Goal: Task Accomplishment & Management: Manage account settings

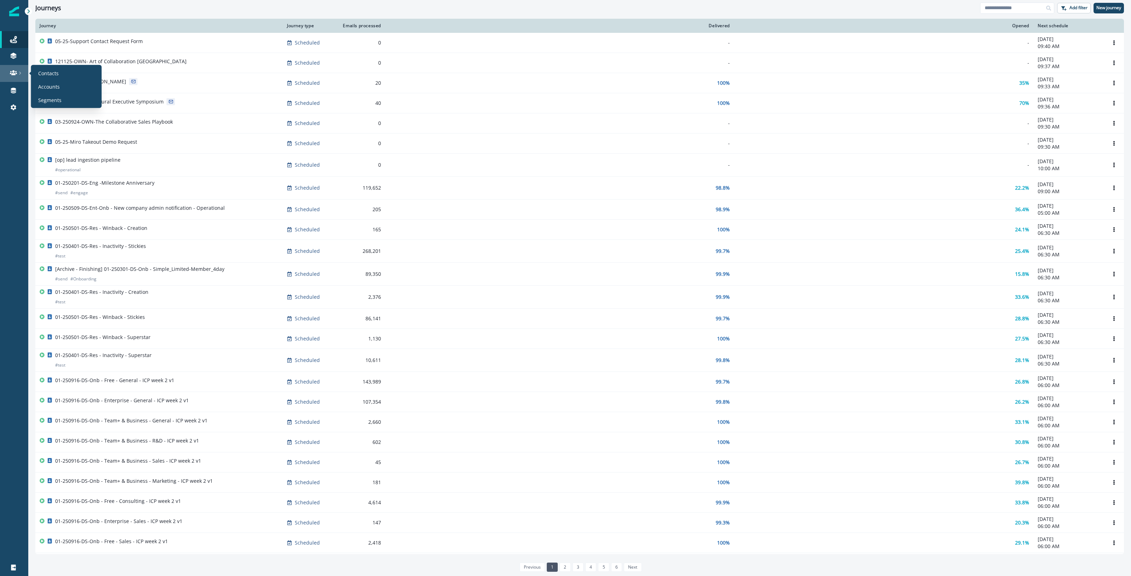
click at [15, 73] on icon at bounding box center [13, 72] width 7 height 7
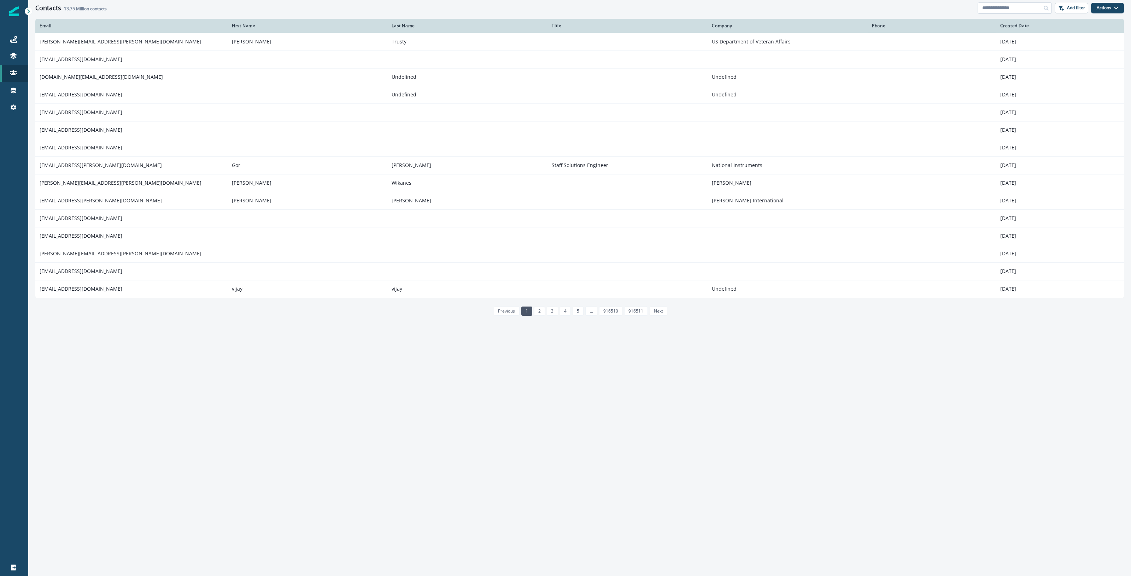
click at [1014, 5] on input at bounding box center [1015, 7] width 74 height 11
click at [61, 85] on div "Static lists" at bounding box center [66, 83] width 65 height 11
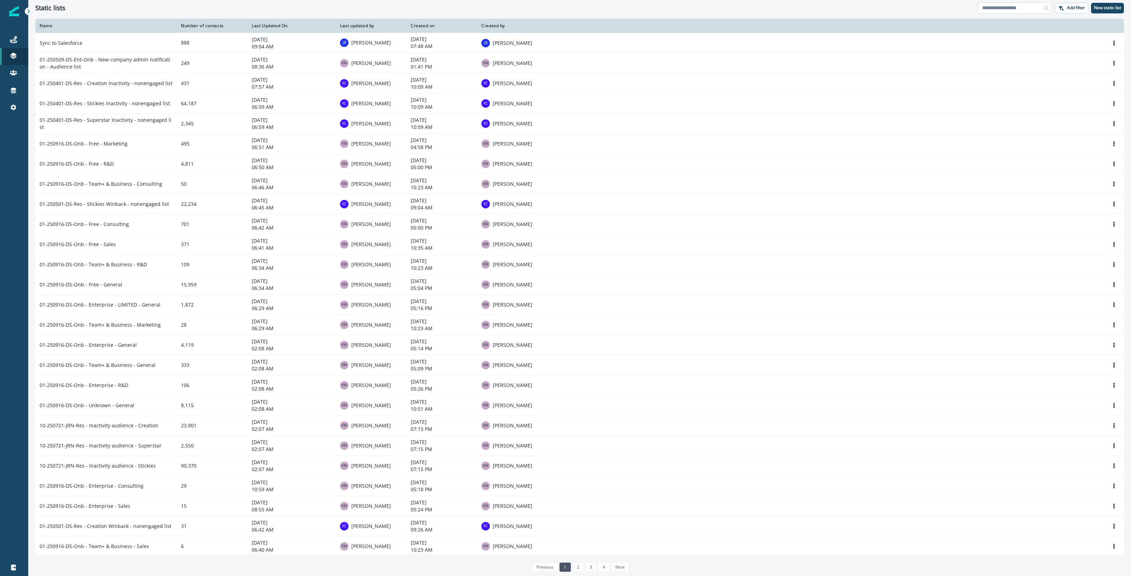
click at [1008, 8] on input at bounding box center [1015, 7] width 74 height 11
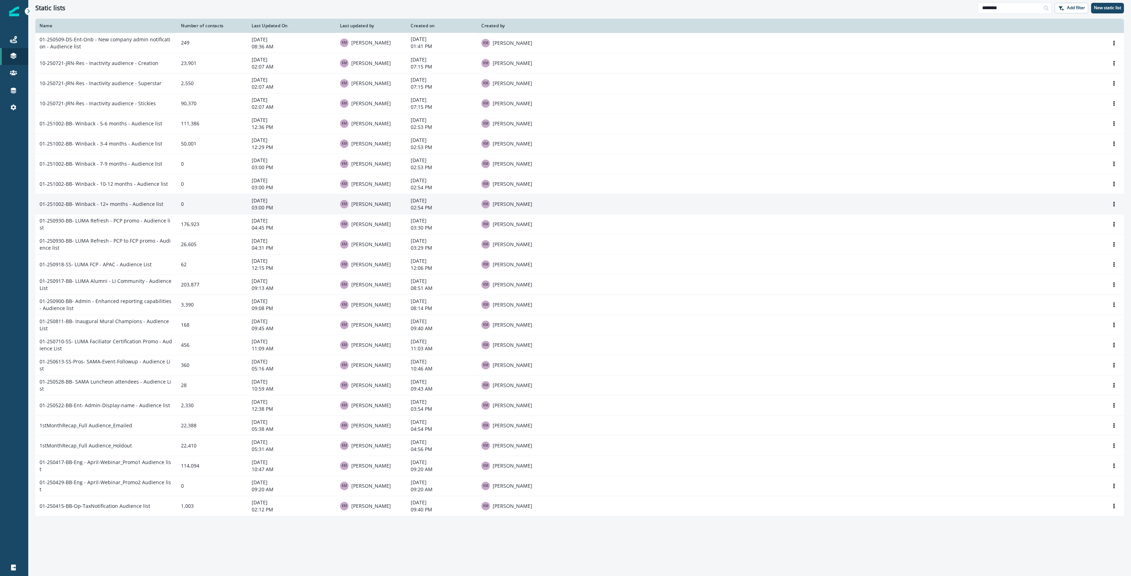
type input "********"
click at [118, 206] on td "01-251002-BB- Winback - 12+ months - Audience list" at bounding box center [105, 204] width 141 height 20
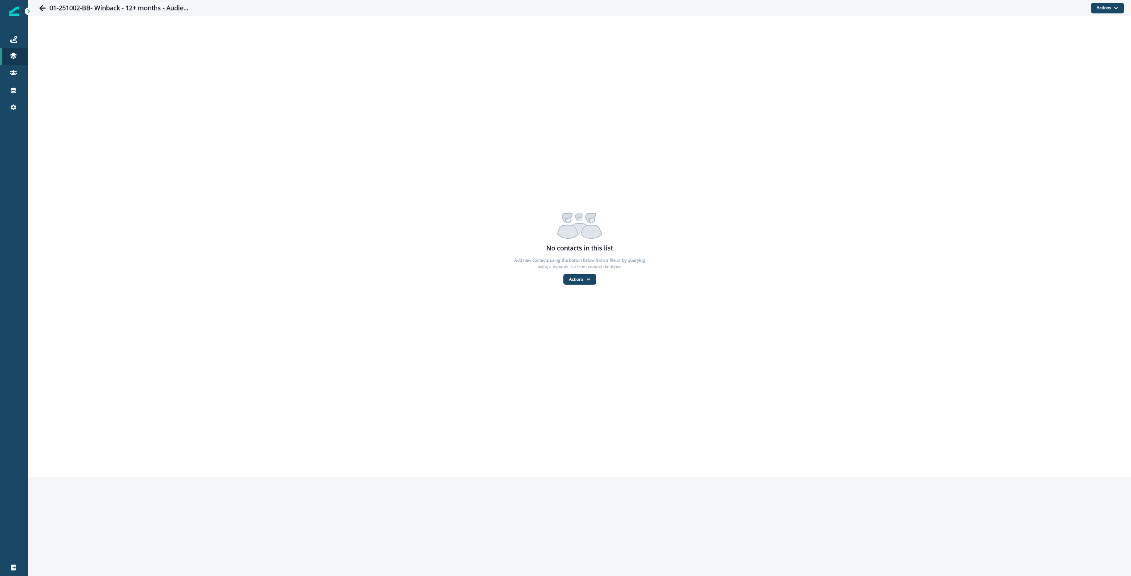
drag, startPoint x: 715, startPoint y: 529, endPoint x: 720, endPoint y: 517, distance: 13.0
click at [716, 532] on div "01-251002-BB- Winback - 12+ months - Audience list Actions Add contacts From a …" at bounding box center [579, 288] width 1103 height 576
click at [41, 7] on icon "Go back" at bounding box center [42, 8] width 6 height 6
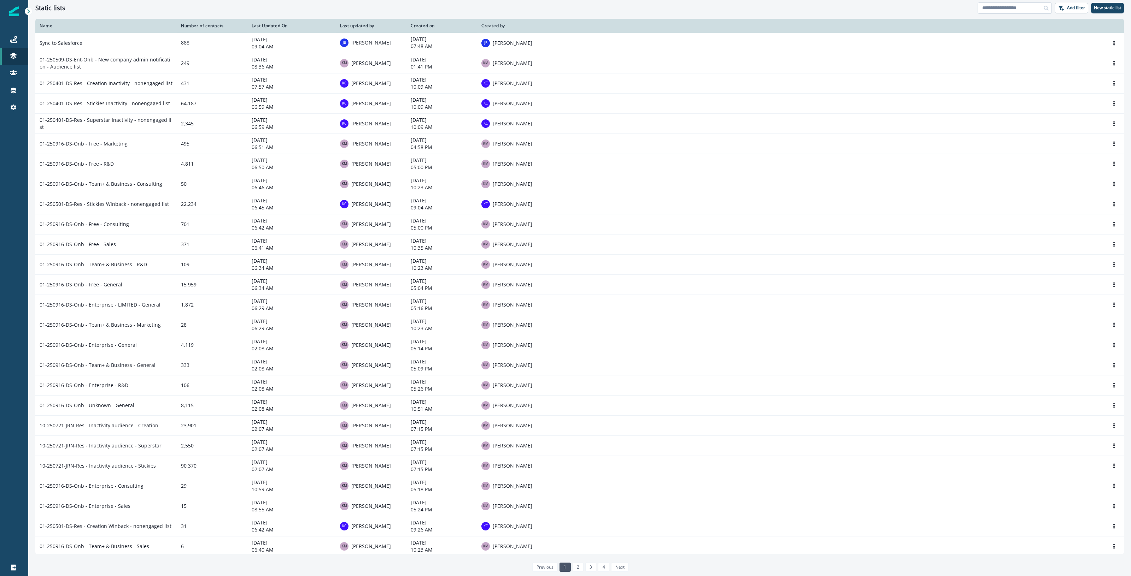
click at [1008, 6] on input at bounding box center [1015, 7] width 74 height 11
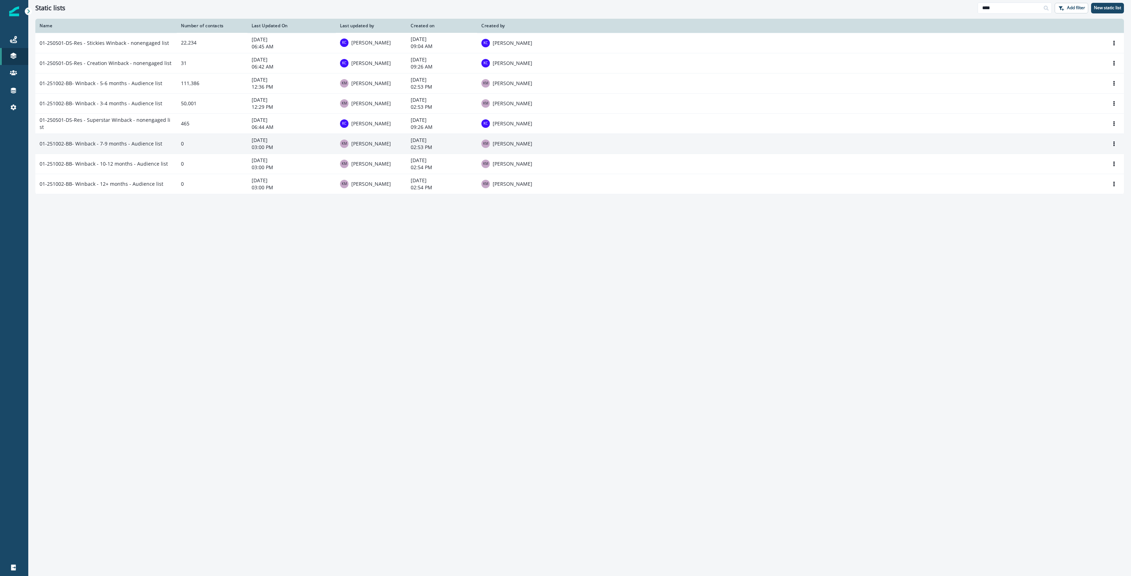
type input "****"
click at [144, 148] on td "01-251002-BB- Winback - 7-9 months - Audience list" at bounding box center [105, 144] width 141 height 20
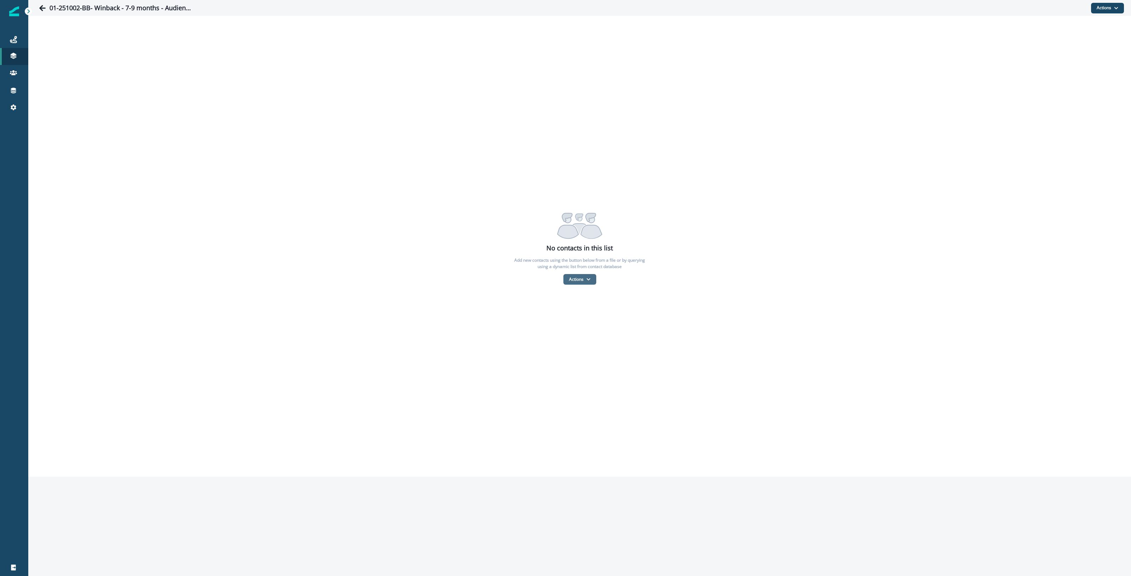
click at [582, 278] on button "Actions" at bounding box center [579, 279] width 33 height 11
click at [598, 308] on button "From a CSV file" at bounding box center [595, 310] width 63 height 12
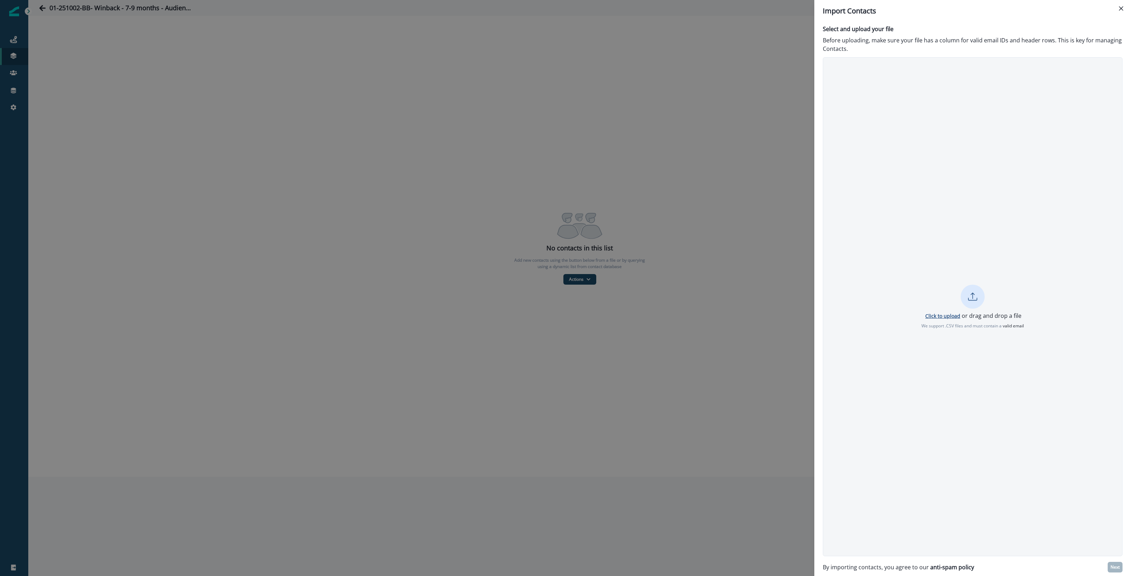
click at [947, 313] on p "Click to upload" at bounding box center [942, 316] width 35 height 7
click at [1114, 568] on p "Next" at bounding box center [1114, 567] width 9 height 5
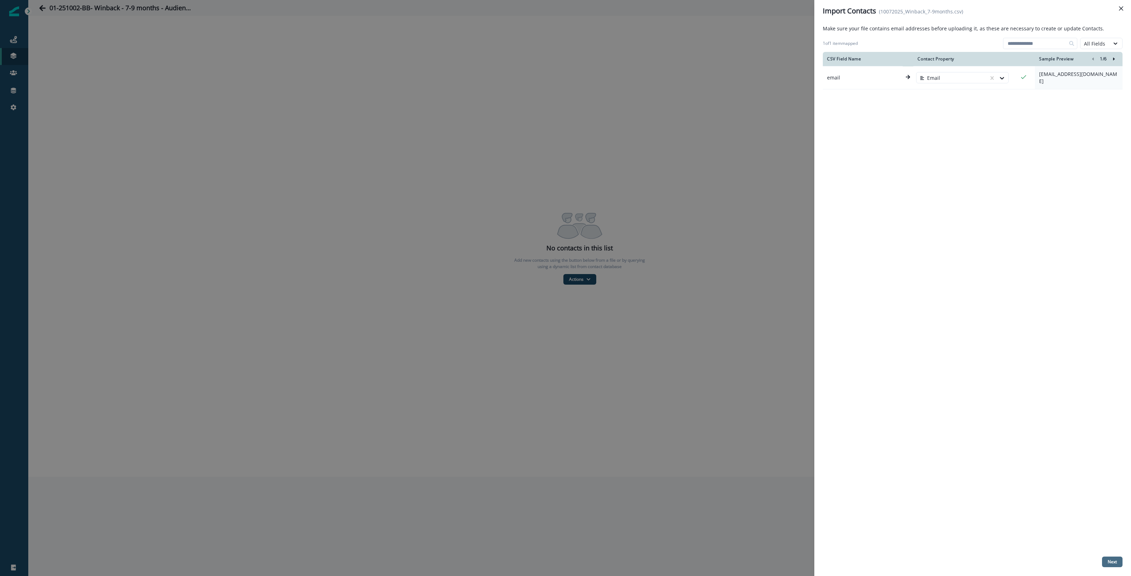
click at [1107, 559] on button "Next" at bounding box center [1112, 562] width 20 height 11
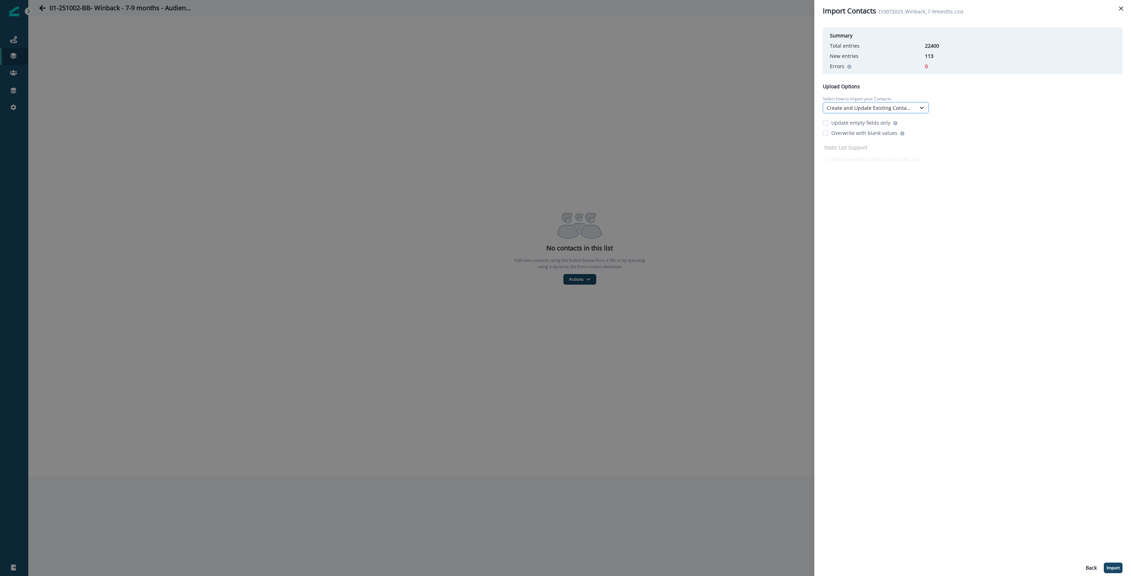
click at [919, 106] on icon at bounding box center [921, 107] width 6 height 7
click at [902, 149] on div "Only Update Existing Contacts" at bounding box center [876, 150] width 106 height 13
click at [1115, 567] on p "Import" at bounding box center [1113, 568] width 13 height 5
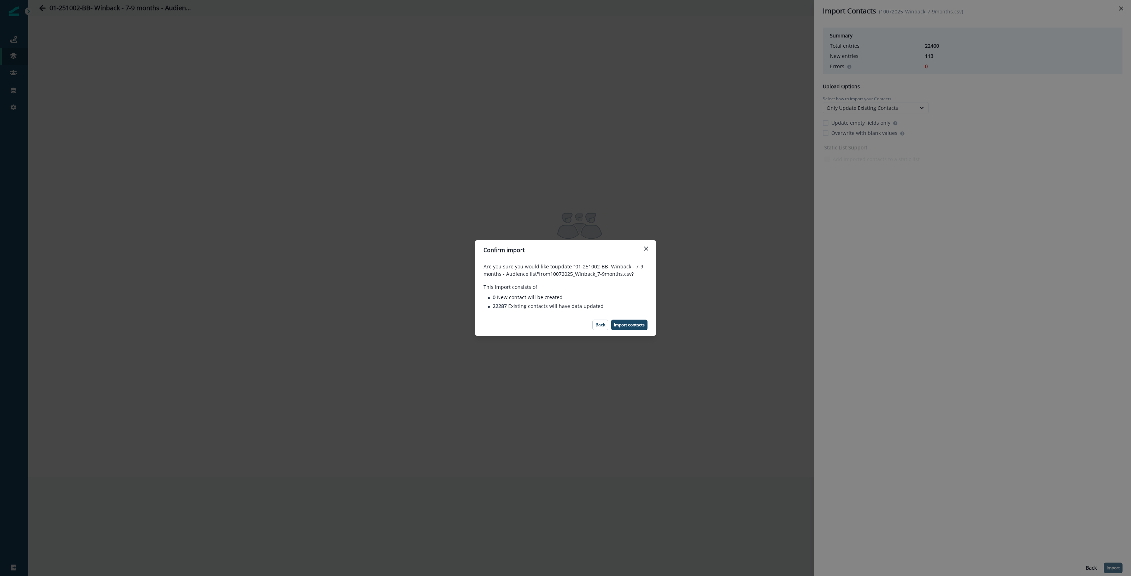
drag, startPoint x: 638, startPoint y: 326, endPoint x: 651, endPoint y: 253, distance: 74.3
click at [651, 253] on section "Confirm import Are you sure you would like to update "01-251002-BB- Winback - 7…" at bounding box center [565, 288] width 181 height 96
click at [642, 248] on button "Close" at bounding box center [645, 248] width 11 height 11
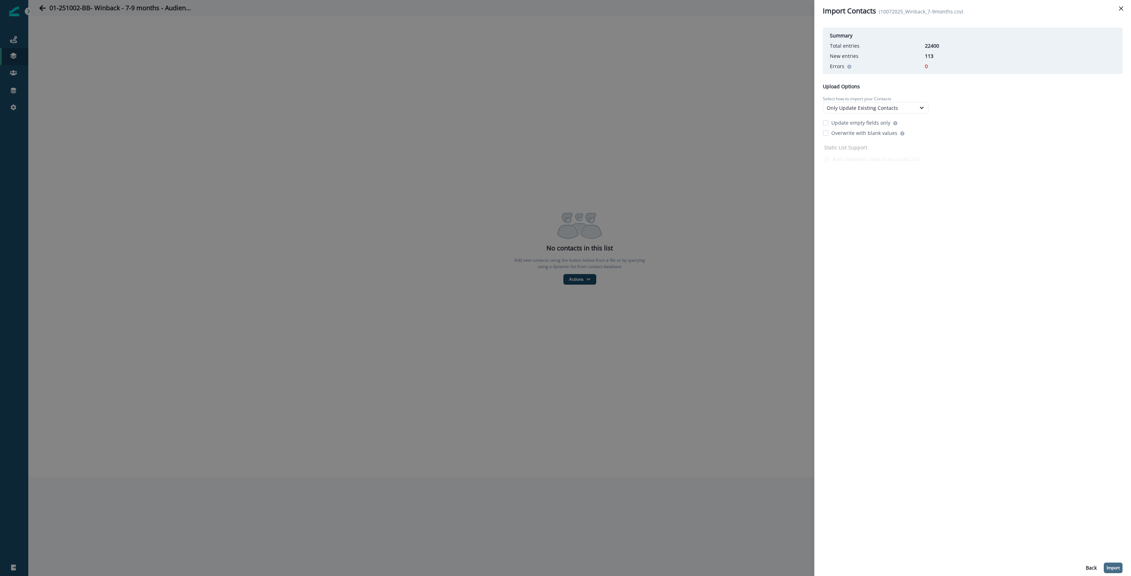
drag, startPoint x: 826, startPoint y: 121, endPoint x: 835, endPoint y: 126, distance: 10.3
click at [826, 121] on span at bounding box center [826, 123] width 6 height 6
click at [1114, 568] on p "Import" at bounding box center [1113, 568] width 13 height 5
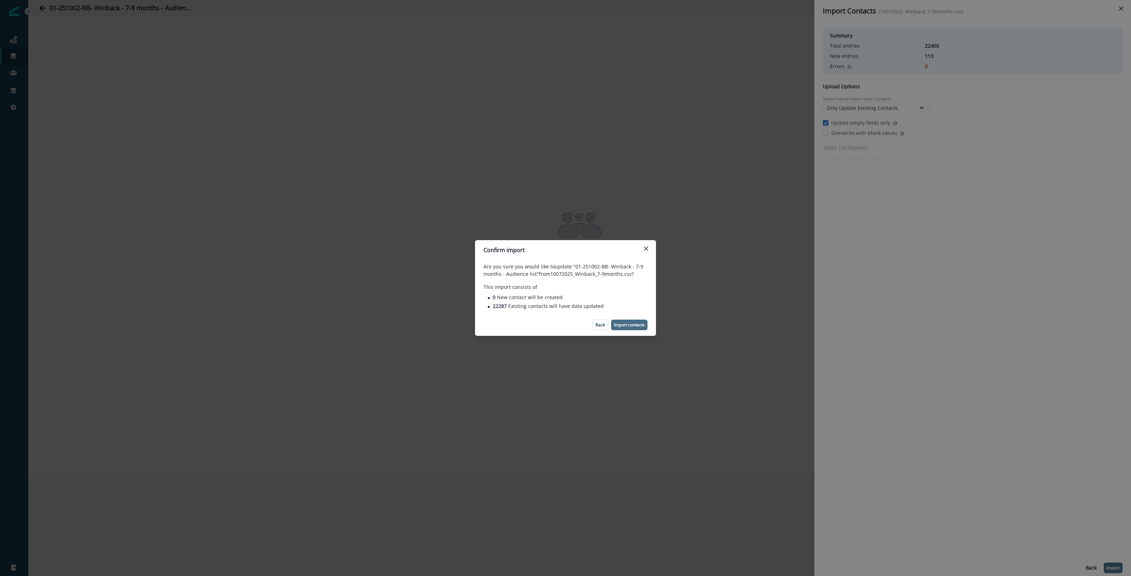
click at [641, 324] on p "Import contacts" at bounding box center [629, 325] width 31 height 5
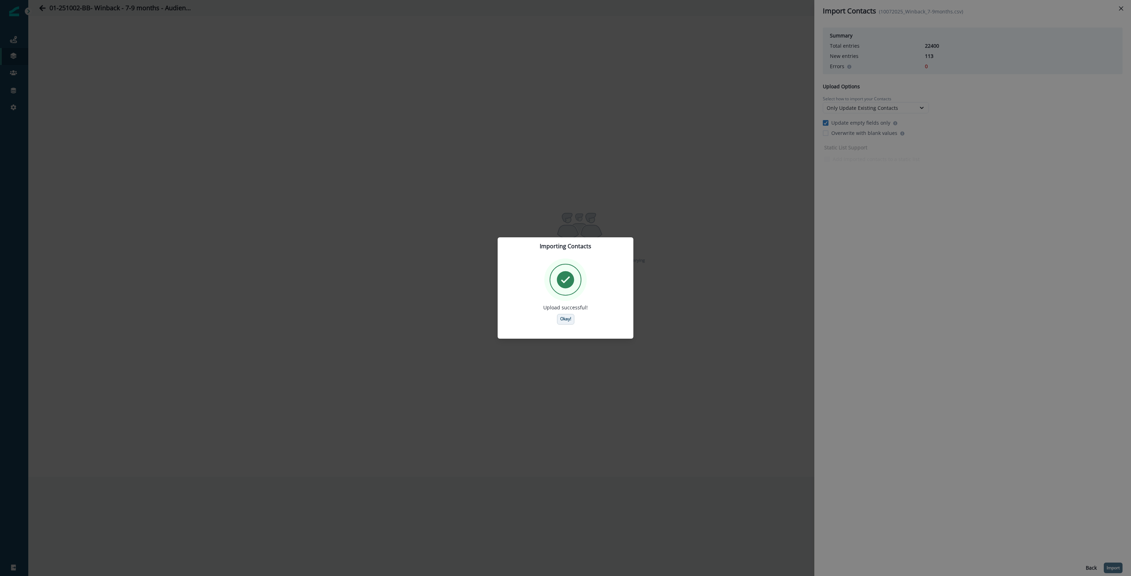
click at [564, 319] on p "Okay!" at bounding box center [565, 319] width 11 height 5
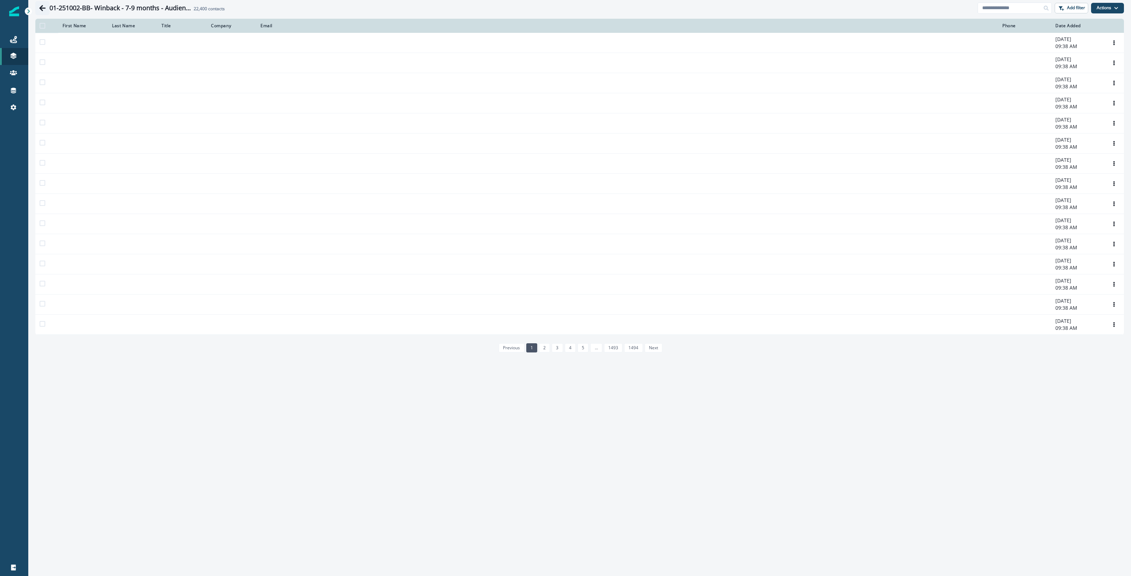
click at [40, 6] on icon "Go back" at bounding box center [42, 8] width 7 height 7
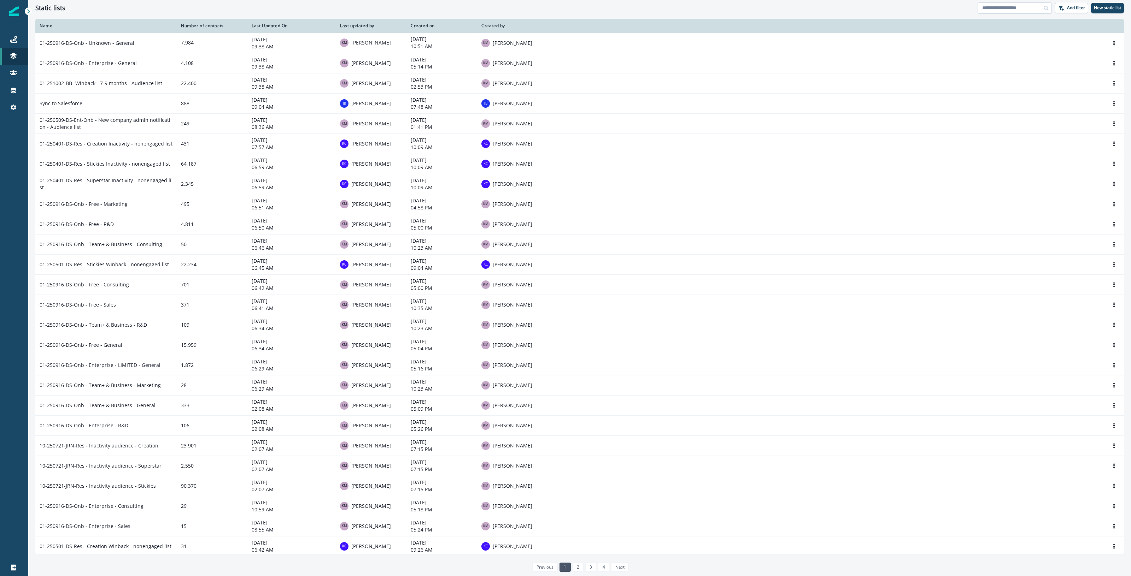
click at [988, 9] on input at bounding box center [1015, 7] width 74 height 11
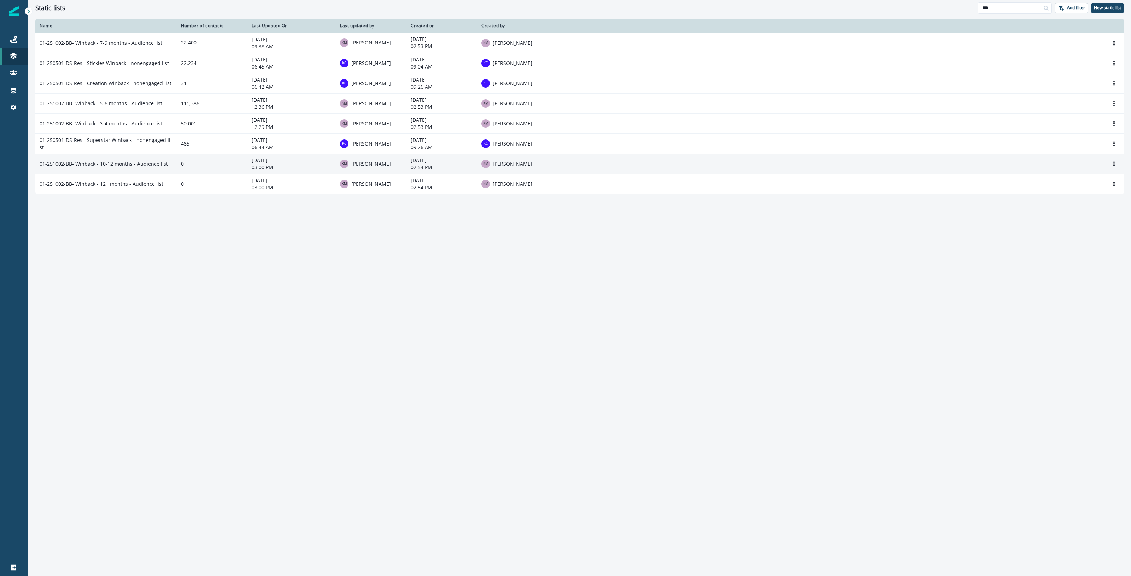
type input "***"
click at [124, 163] on td "01-251002-BB- Winback - 10-12 months - Audience list" at bounding box center [105, 164] width 141 height 20
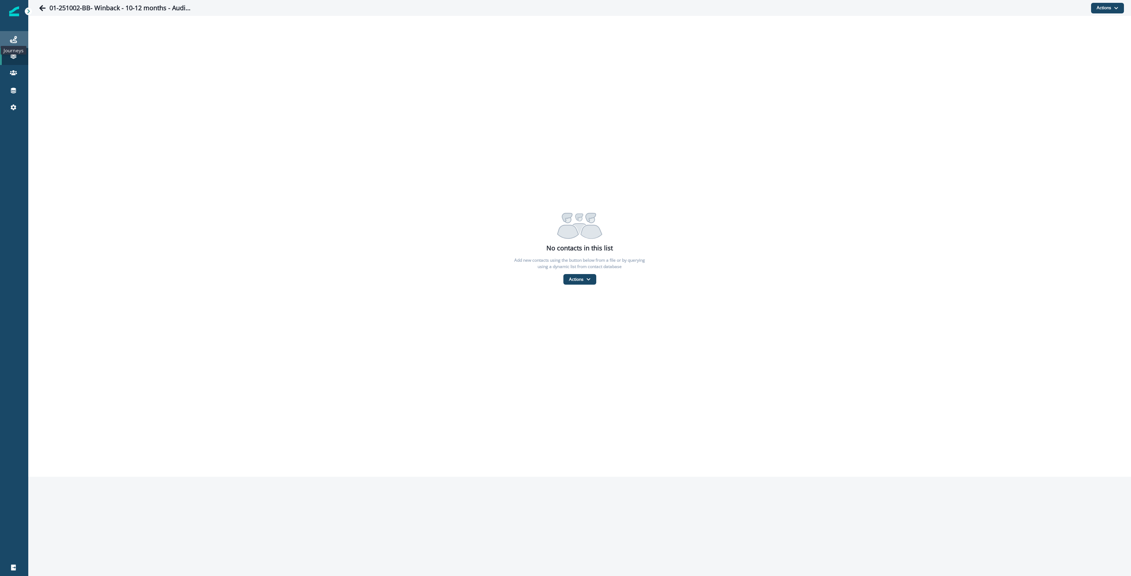
click at [11, 39] on icon at bounding box center [13, 39] width 7 height 7
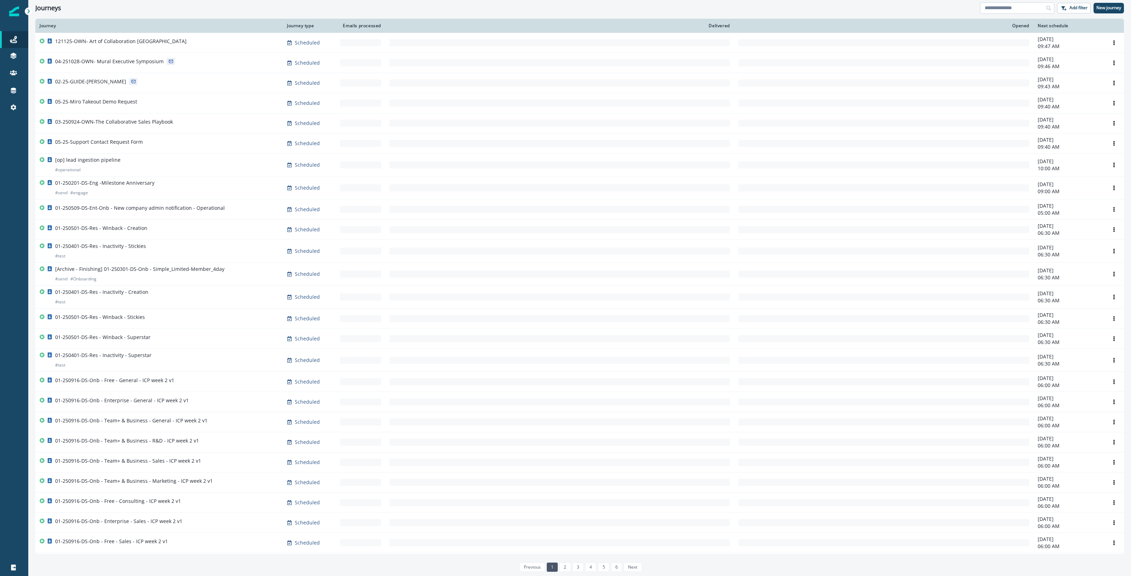
click at [1003, 7] on input at bounding box center [1017, 7] width 74 height 11
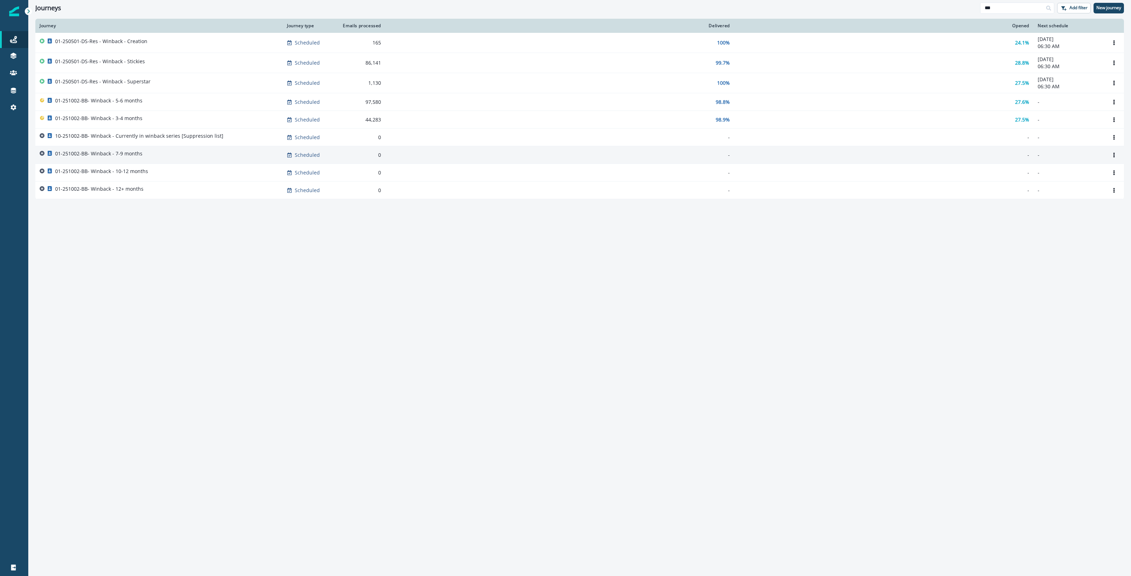
type input "***"
click at [196, 152] on div "01-251002-BB- Winback - 7-9 months" at bounding box center [159, 155] width 239 height 10
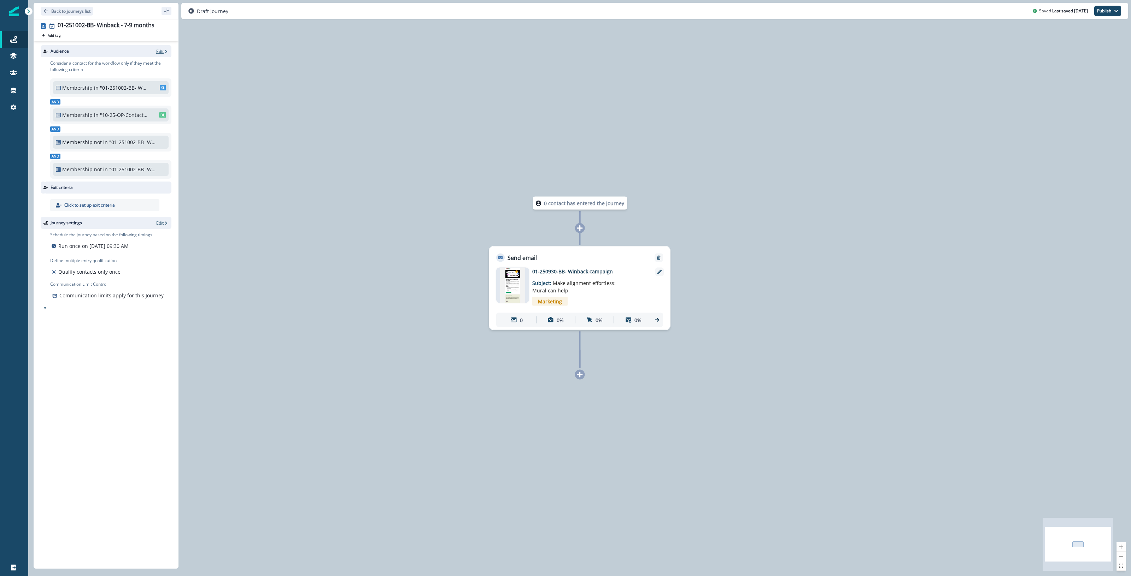
click at [158, 51] on p "Edit" at bounding box center [159, 51] width 7 height 6
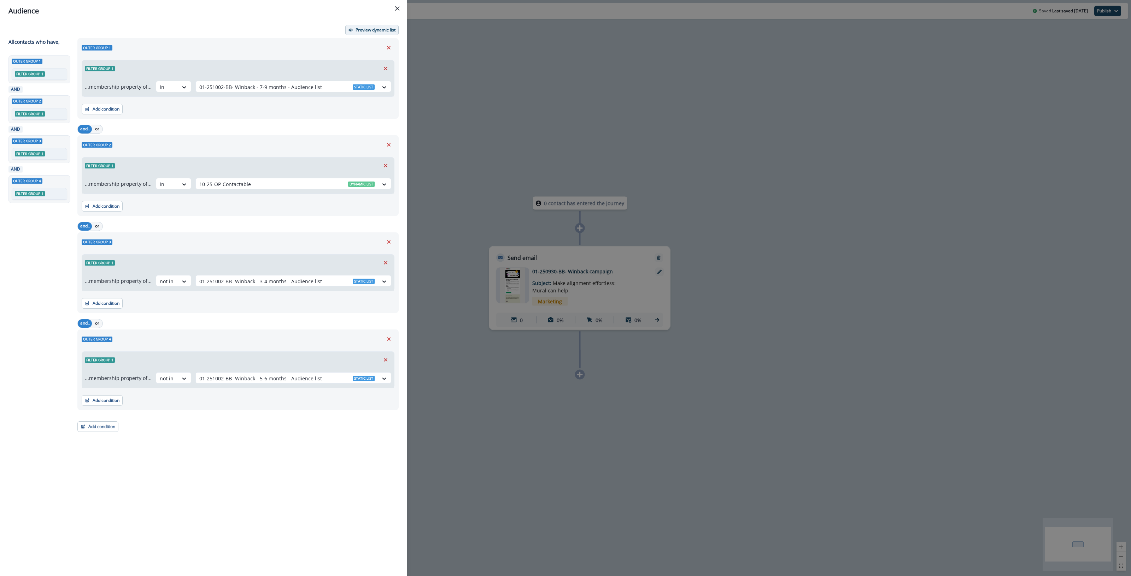
click at [371, 29] on p "Preview dynamic list" at bounding box center [376, 30] width 40 height 5
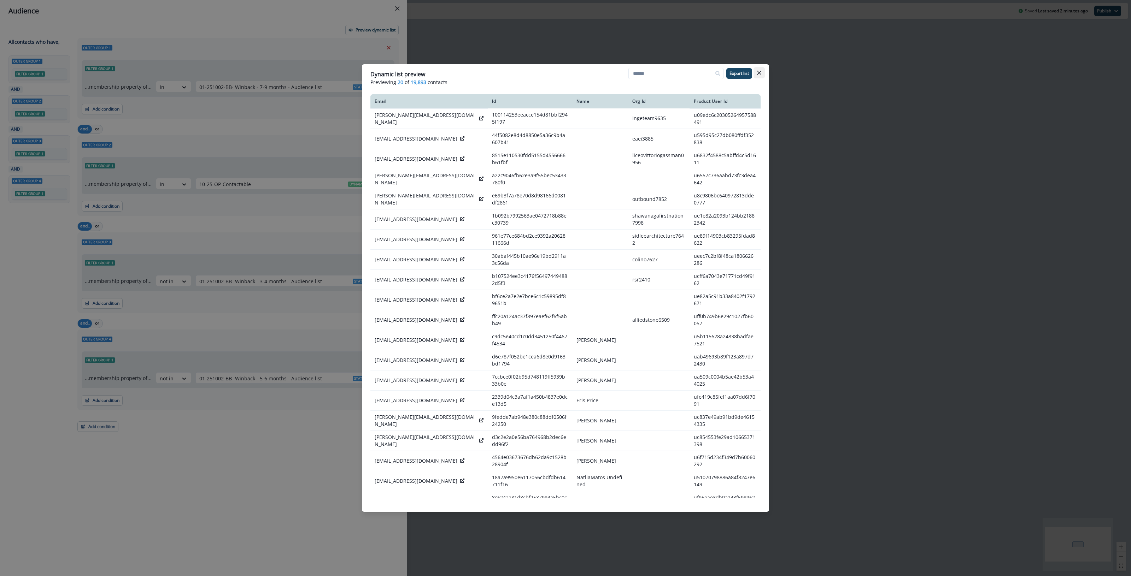
click at [759, 71] on icon "Close" at bounding box center [759, 73] width 4 height 4
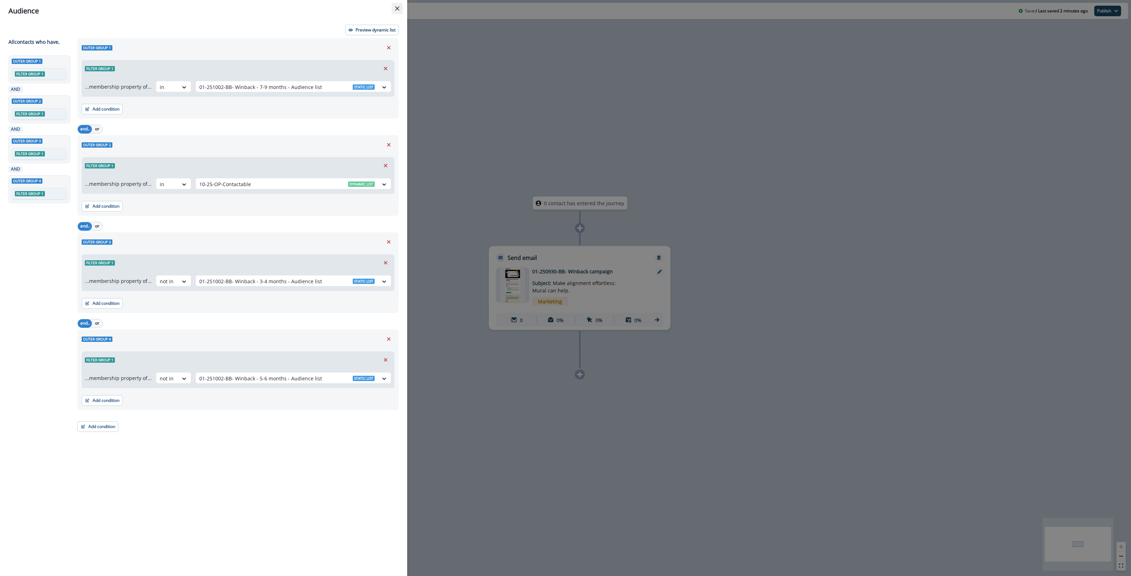
click at [393, 6] on button "Close" at bounding box center [397, 8] width 11 height 11
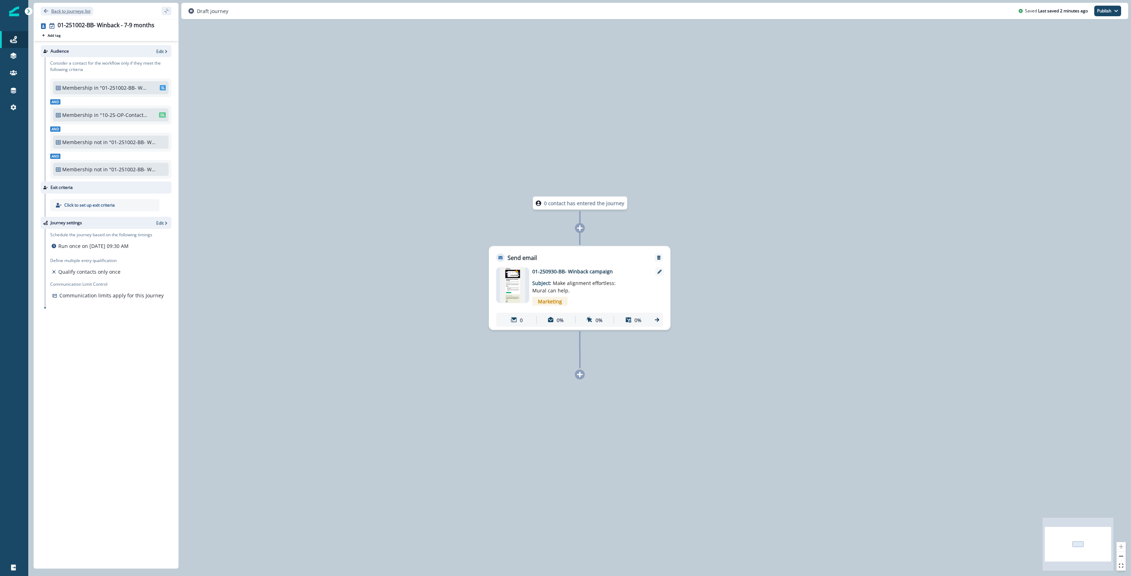
click at [64, 8] on p "Back to journeys list" at bounding box center [70, 11] width 39 height 6
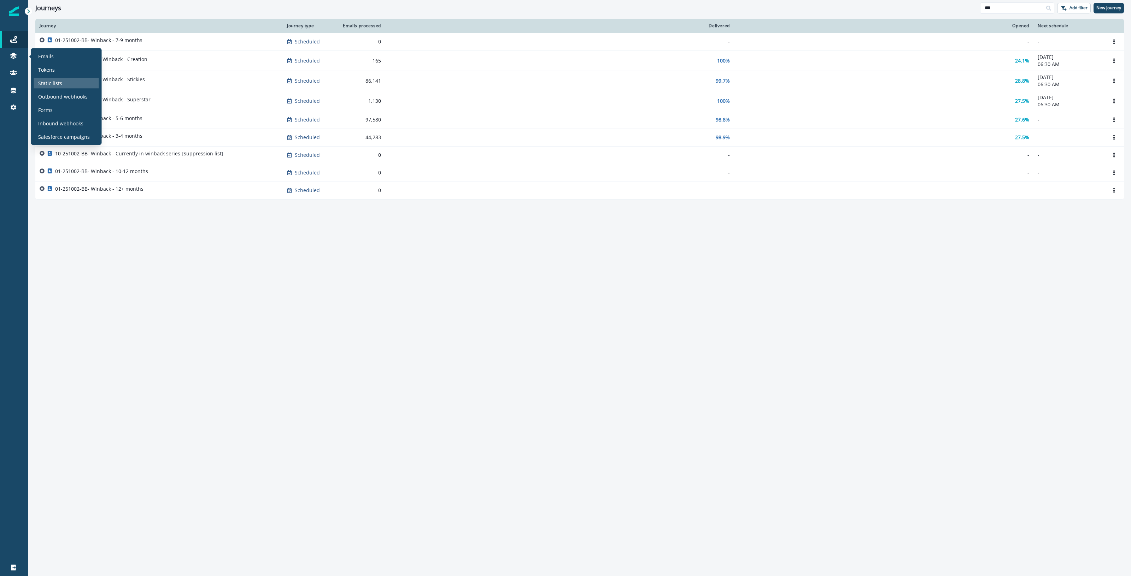
click at [54, 86] on p "Static lists" at bounding box center [50, 83] width 24 height 7
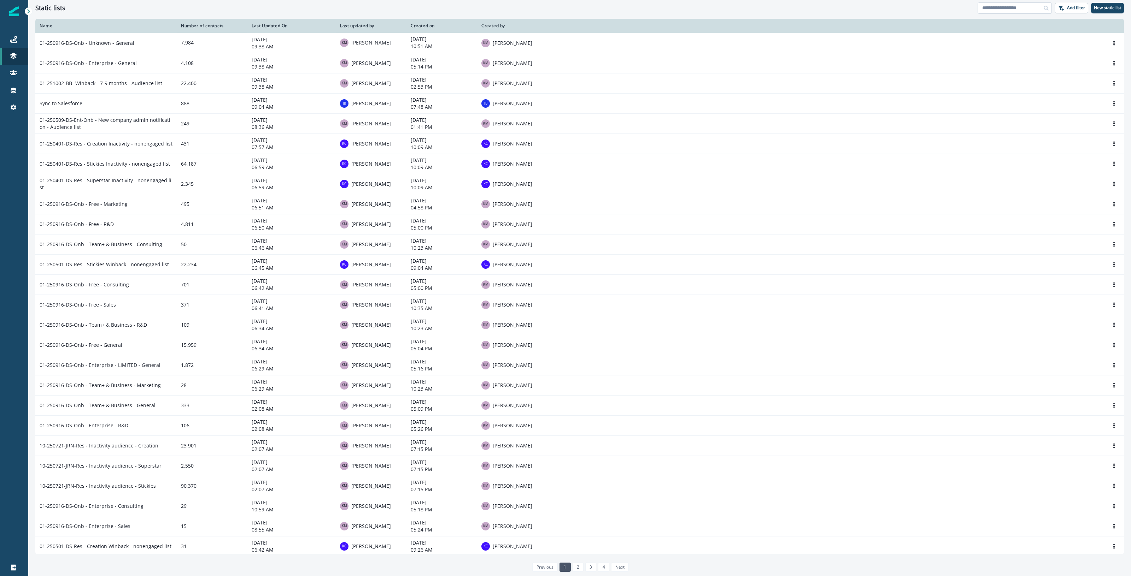
click at [1008, 8] on input at bounding box center [1015, 7] width 74 height 11
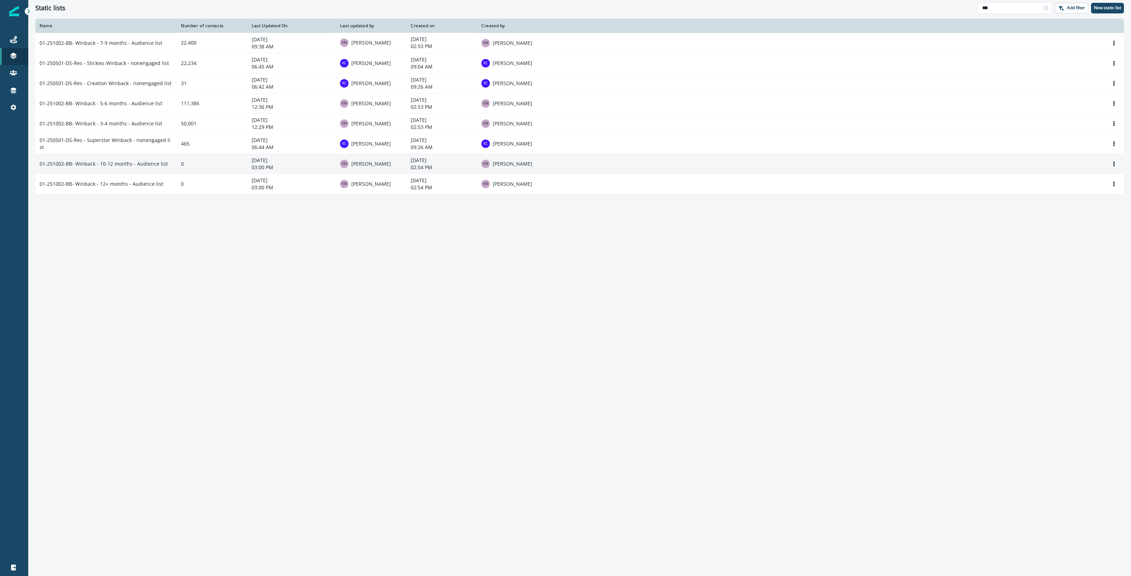
type input "***"
click at [142, 165] on td "01-251002-BB- Winback - 10-12 months - Audience list" at bounding box center [105, 164] width 141 height 20
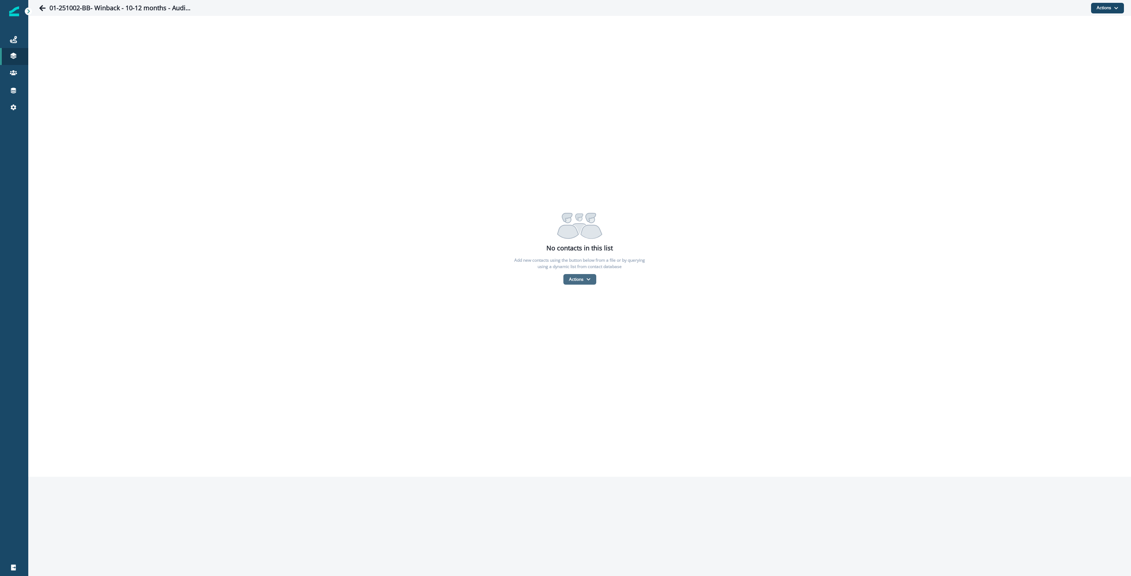
click at [570, 277] on button "Actions" at bounding box center [579, 279] width 33 height 11
click at [575, 310] on button "From a CSV file" at bounding box center [595, 310] width 63 height 12
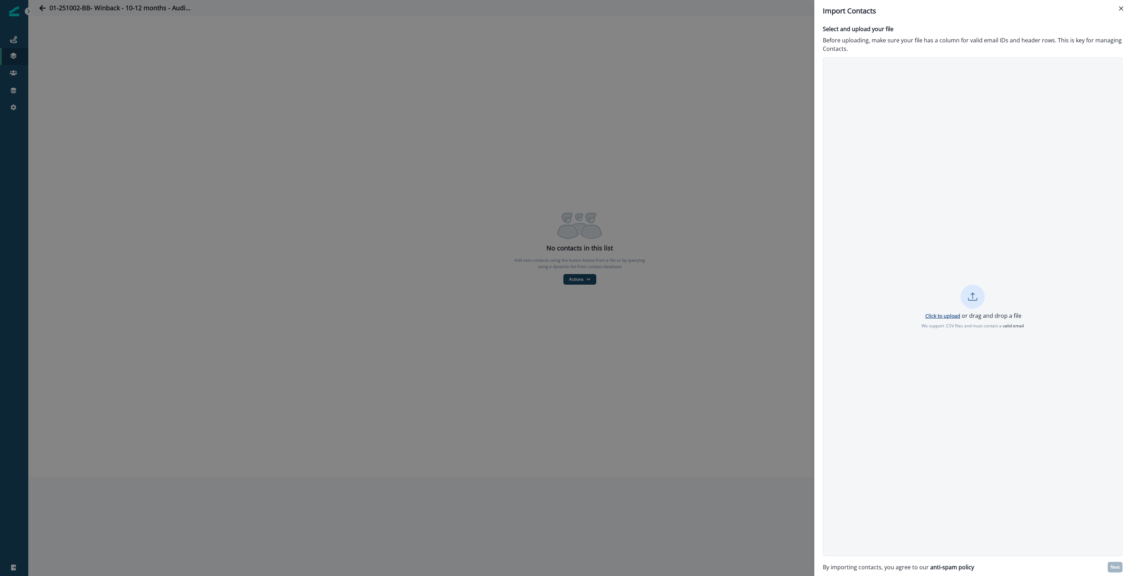
click at [951, 316] on p "Click to upload" at bounding box center [942, 316] width 35 height 7
click at [1115, 568] on p "Next" at bounding box center [1114, 567] width 9 height 5
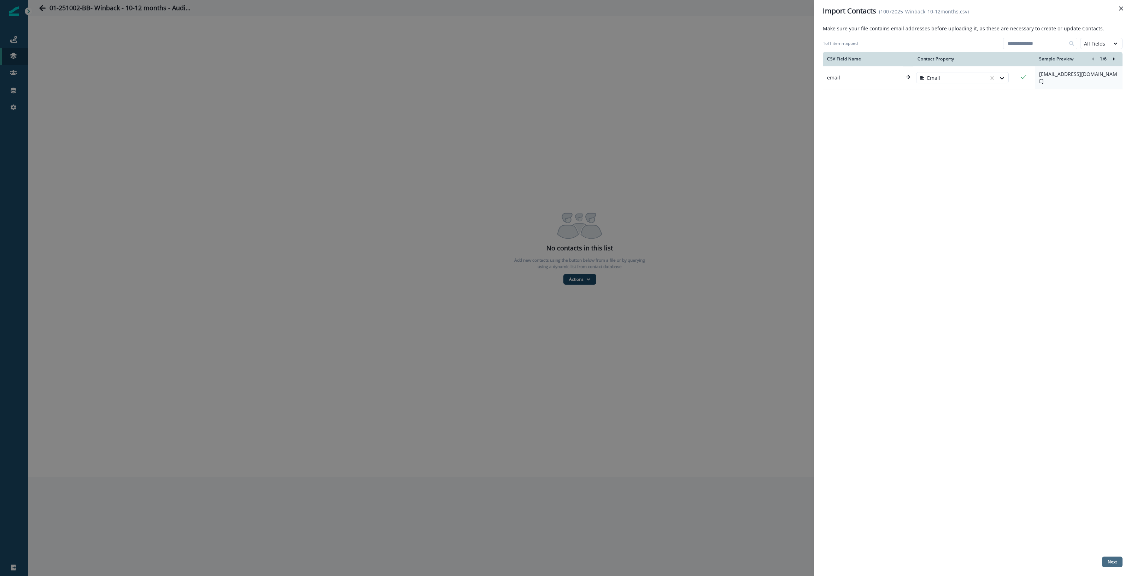
click at [1114, 562] on p "Next" at bounding box center [1112, 562] width 9 height 5
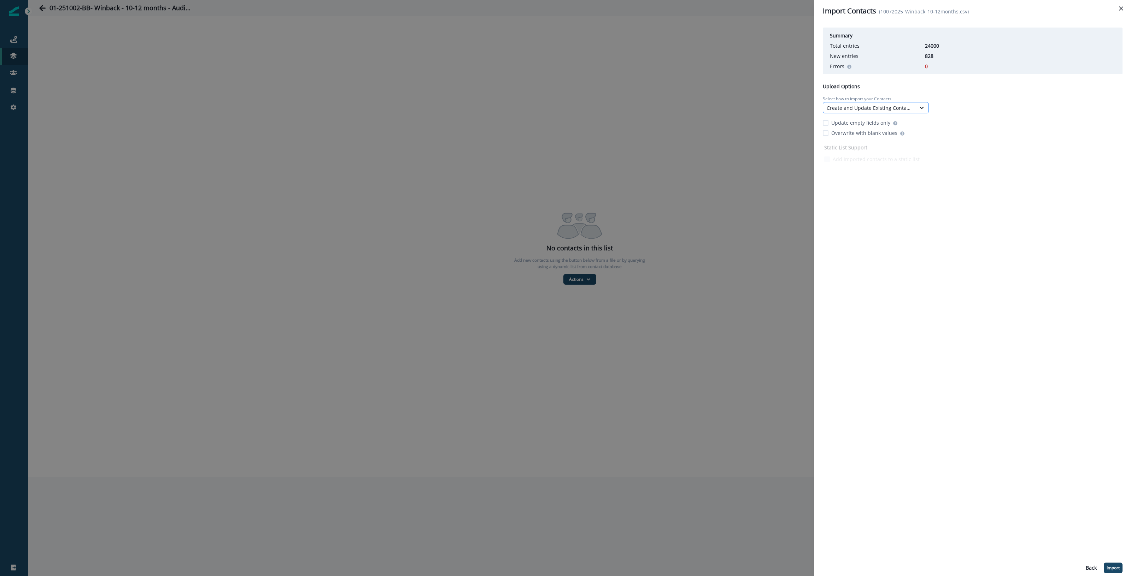
click at [868, 108] on div "Create and Update Existing Contacts" at bounding box center [870, 107] width 86 height 7
click at [860, 149] on div "Only Update Existing Contacts" at bounding box center [876, 150] width 106 height 13
click at [864, 120] on p "Update empty fields only" at bounding box center [860, 122] width 59 height 7
click at [1117, 568] on p "Import" at bounding box center [1113, 568] width 13 height 5
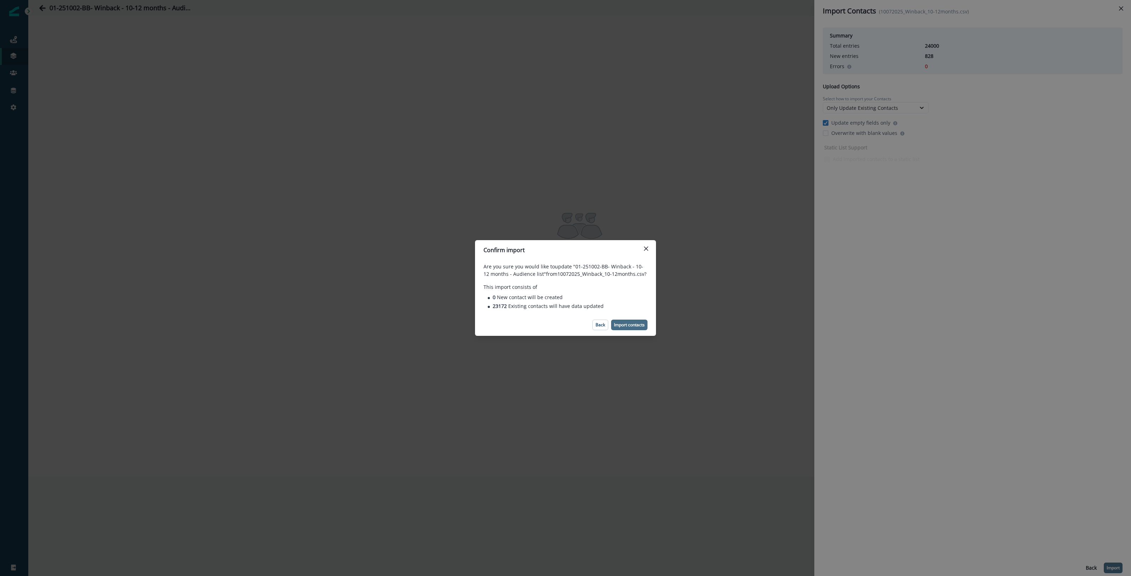
click at [634, 325] on p "Import contacts" at bounding box center [629, 325] width 31 height 5
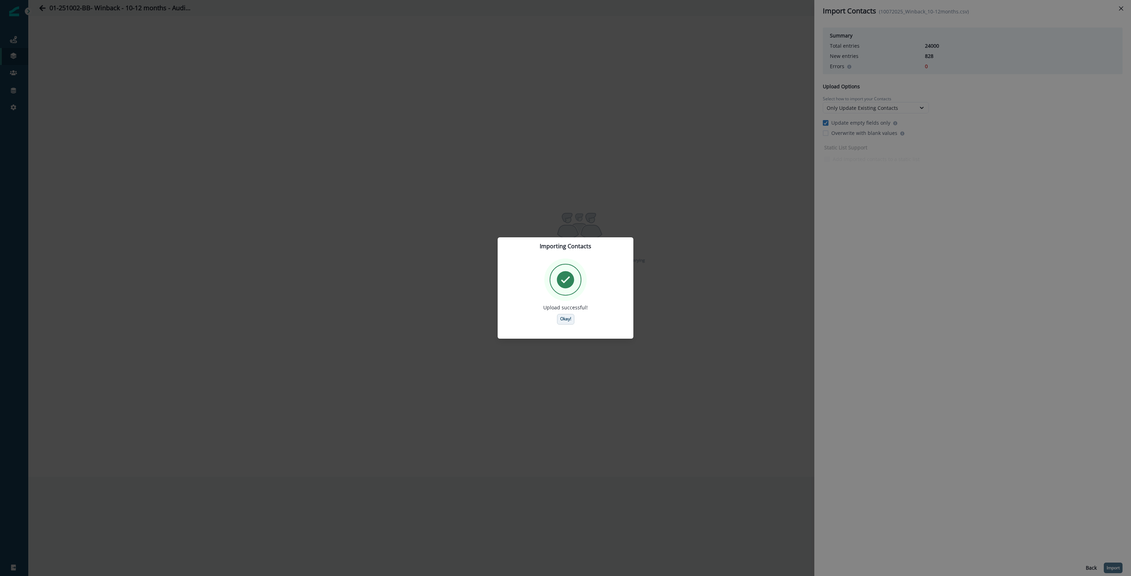
click at [569, 322] on p "Okay!" at bounding box center [565, 319] width 11 height 5
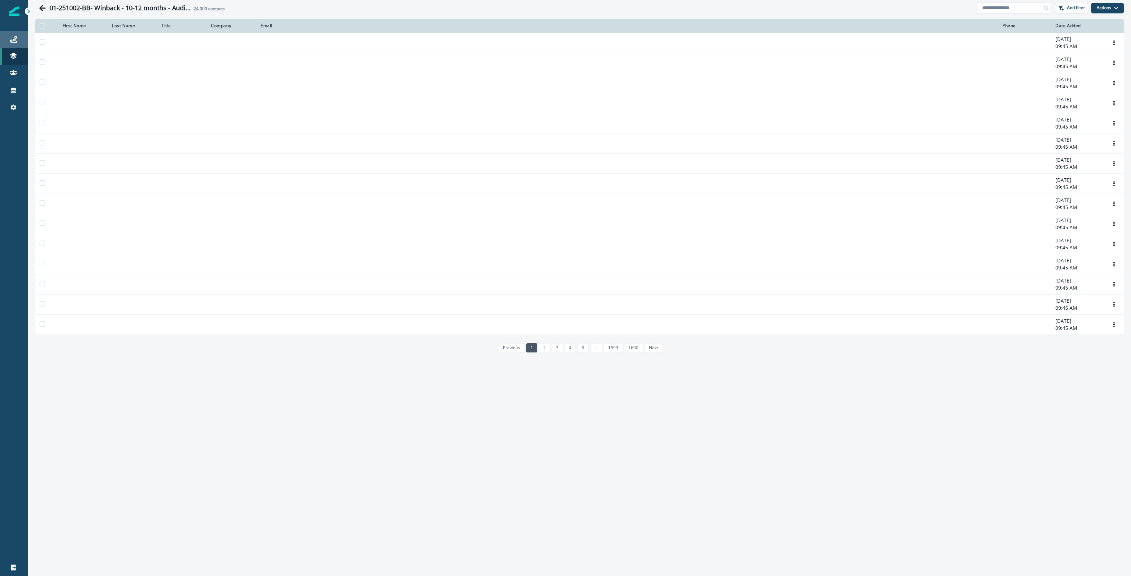
click at [14, 37] on icon at bounding box center [13, 39] width 7 height 7
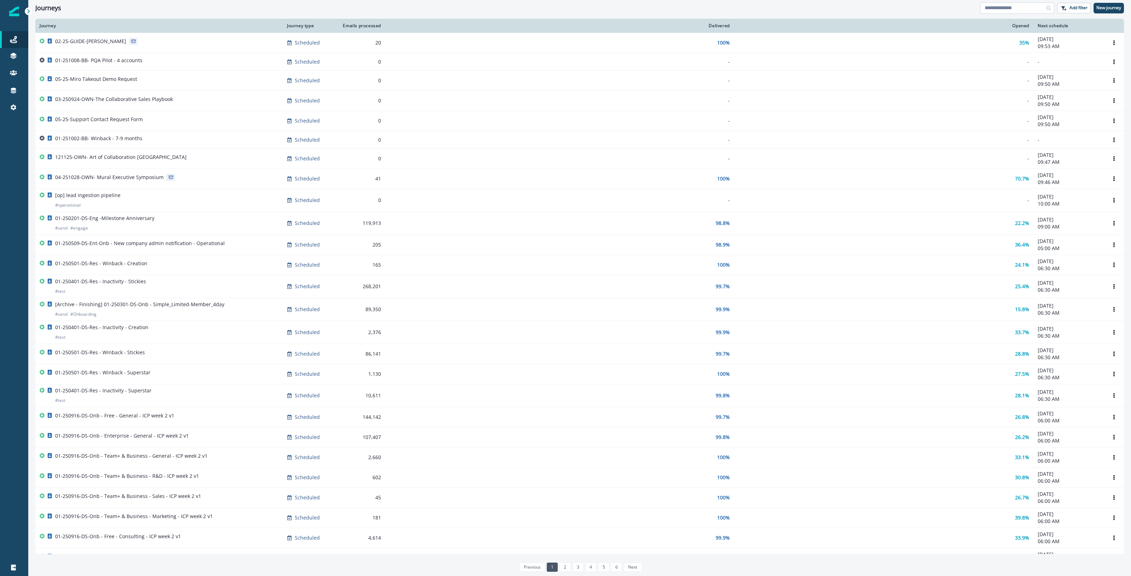
click at [1018, 13] on input at bounding box center [1017, 7] width 74 height 11
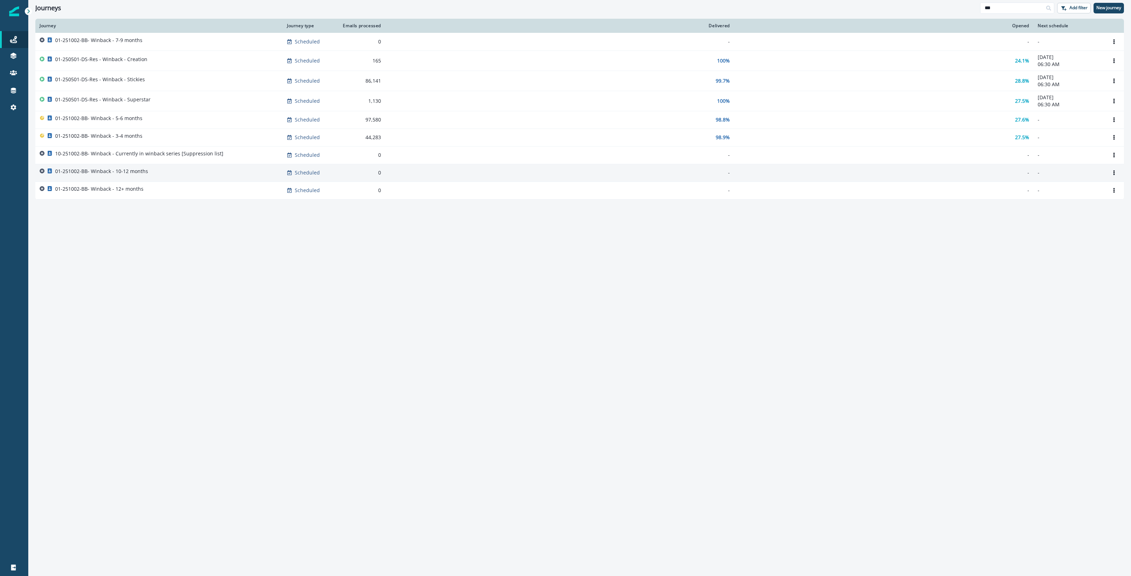
type input "***"
click at [227, 176] on div "01-251002-BB- Winback - 10-12 months" at bounding box center [159, 173] width 239 height 10
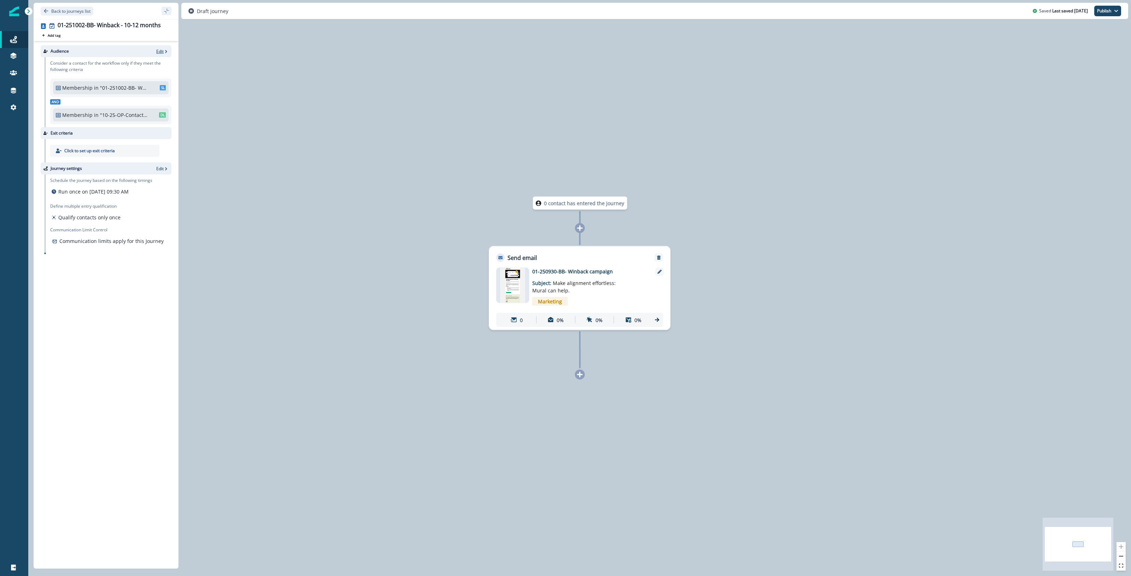
click at [158, 51] on p "Edit" at bounding box center [159, 51] width 7 height 6
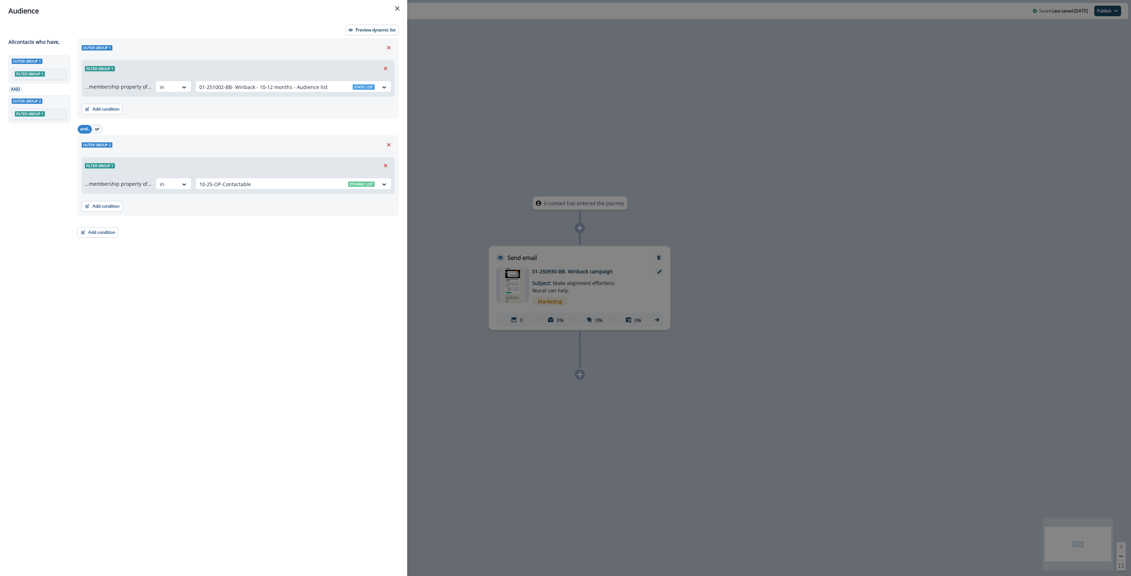
click at [94, 227] on div "Add condition Contact properties A person property Performed a product event Pe…" at bounding box center [97, 229] width 41 height 18
click at [100, 235] on button "Add condition" at bounding box center [97, 232] width 41 height 11
click at [128, 311] on button "List membership" at bounding box center [122, 310] width 89 height 12
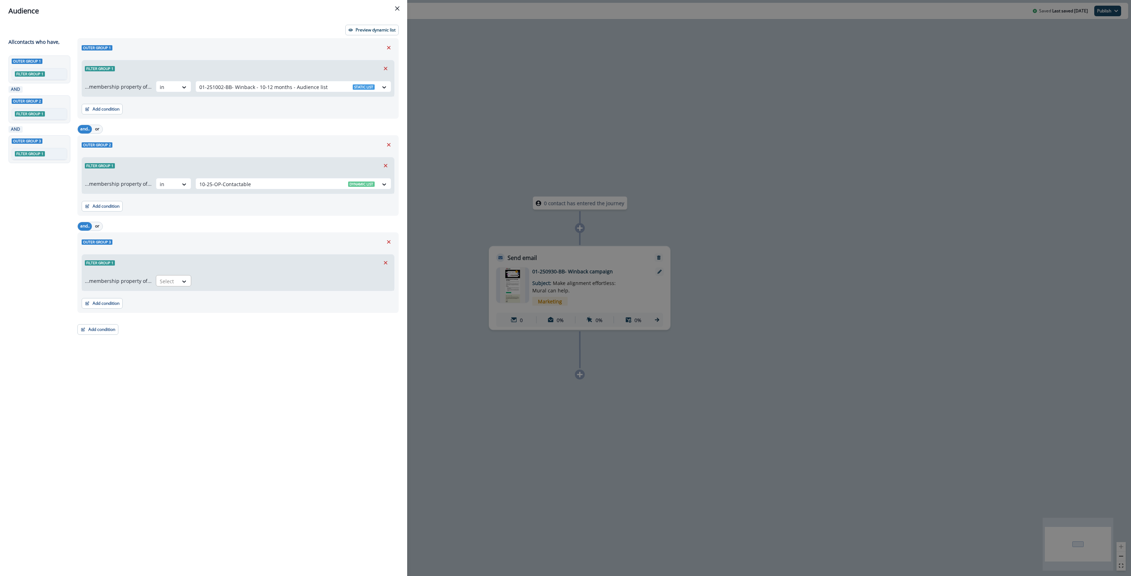
click at [170, 278] on div at bounding box center [167, 281] width 15 height 9
click at [177, 299] on div "not in" at bounding box center [171, 297] width 35 height 13
click at [220, 287] on div "Select" at bounding box center [287, 282] width 182 height 12
click at [223, 285] on div at bounding box center [286, 281] width 175 height 9
click at [224, 285] on div at bounding box center [286, 281] width 175 height 9
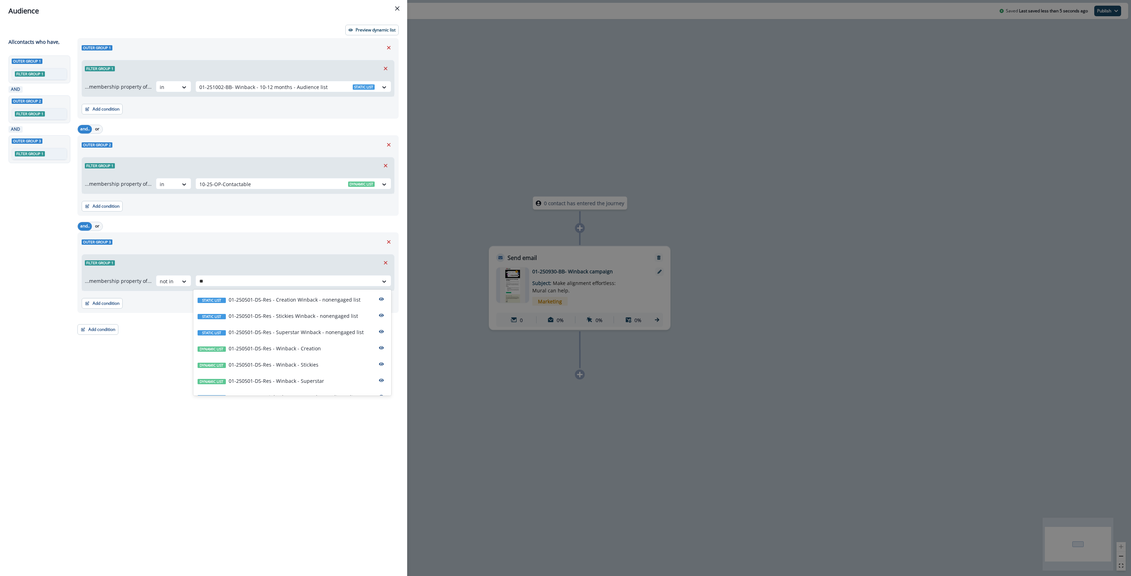
type input "***"
click at [308, 336] on p "01-251002-BB- Winback - 3-4 months - Audience list" at bounding box center [290, 337] width 123 height 7
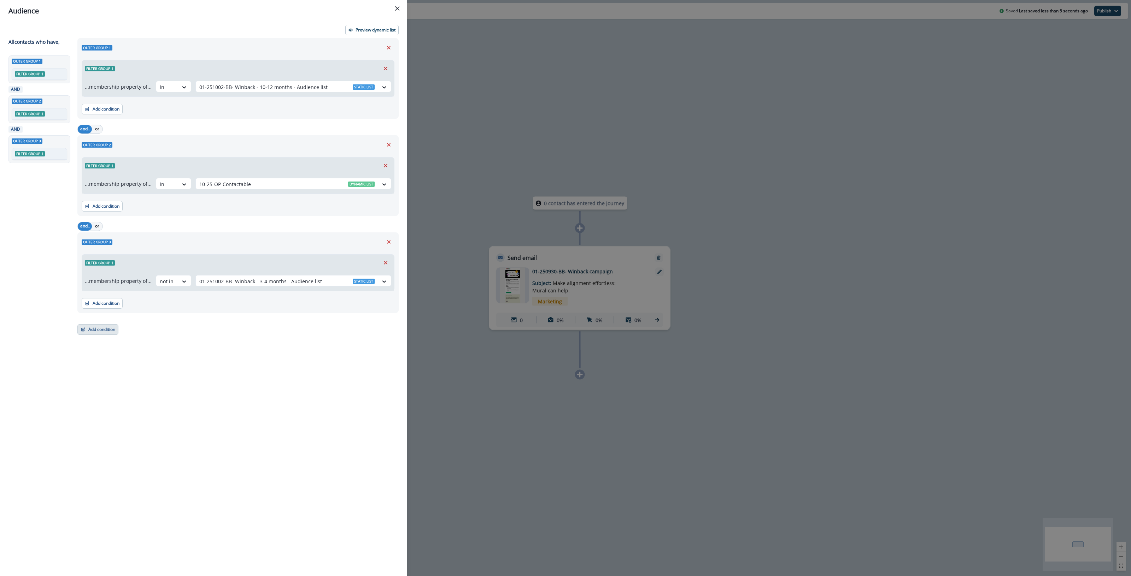
click at [100, 330] on button "Add condition" at bounding box center [97, 329] width 41 height 11
click at [118, 362] on button "A person property" at bounding box center [122, 361] width 89 height 12
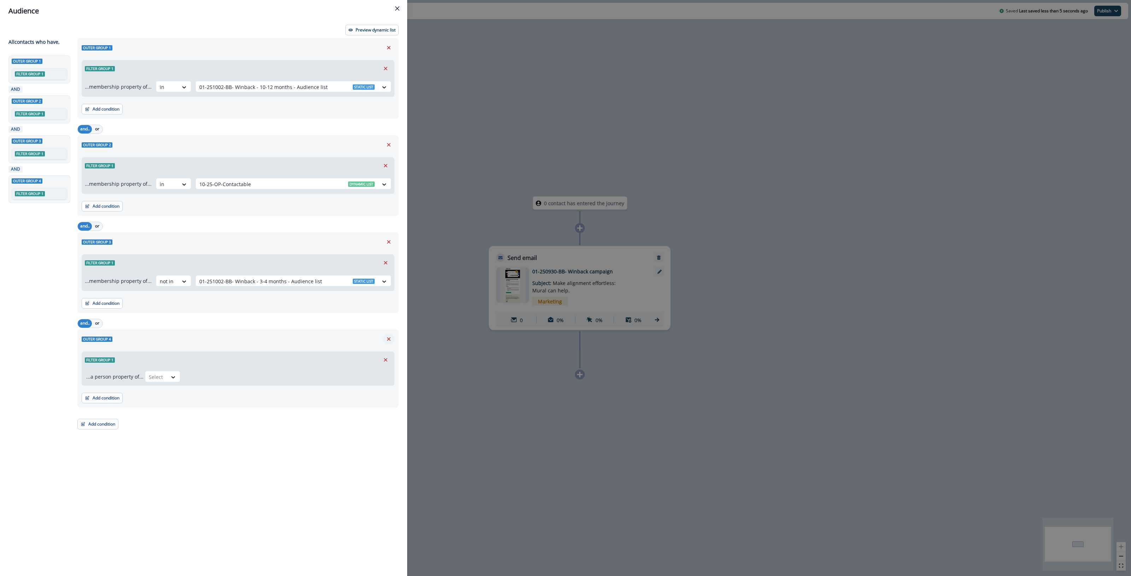
click at [389, 339] on icon "Remove" at bounding box center [389, 339] width 6 height 6
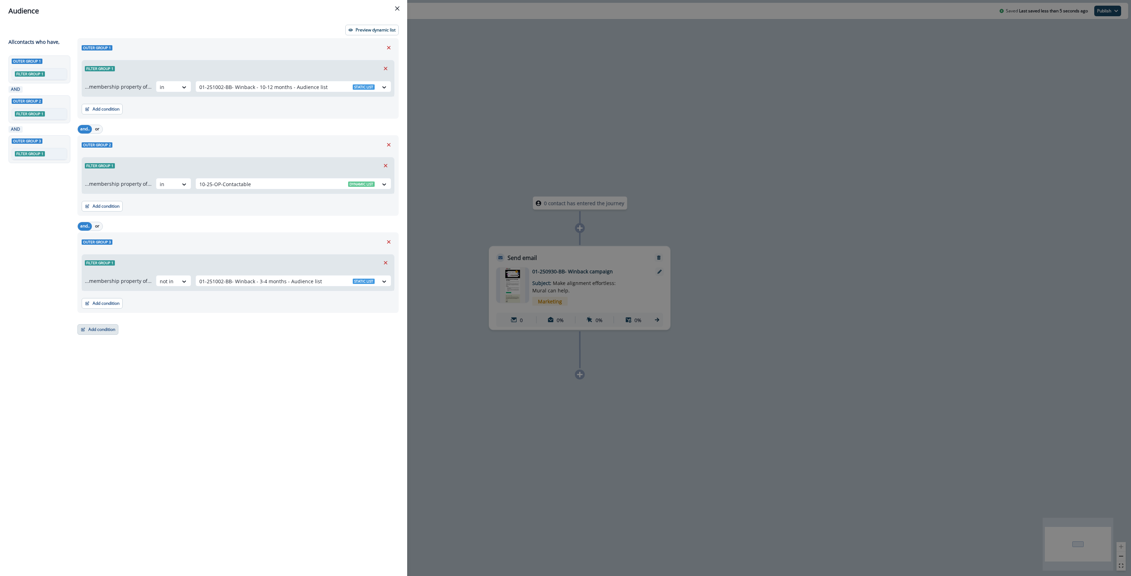
click at [101, 330] on button "Add condition" at bounding box center [97, 329] width 41 height 11
click at [125, 408] on button "List membership" at bounding box center [122, 407] width 89 height 12
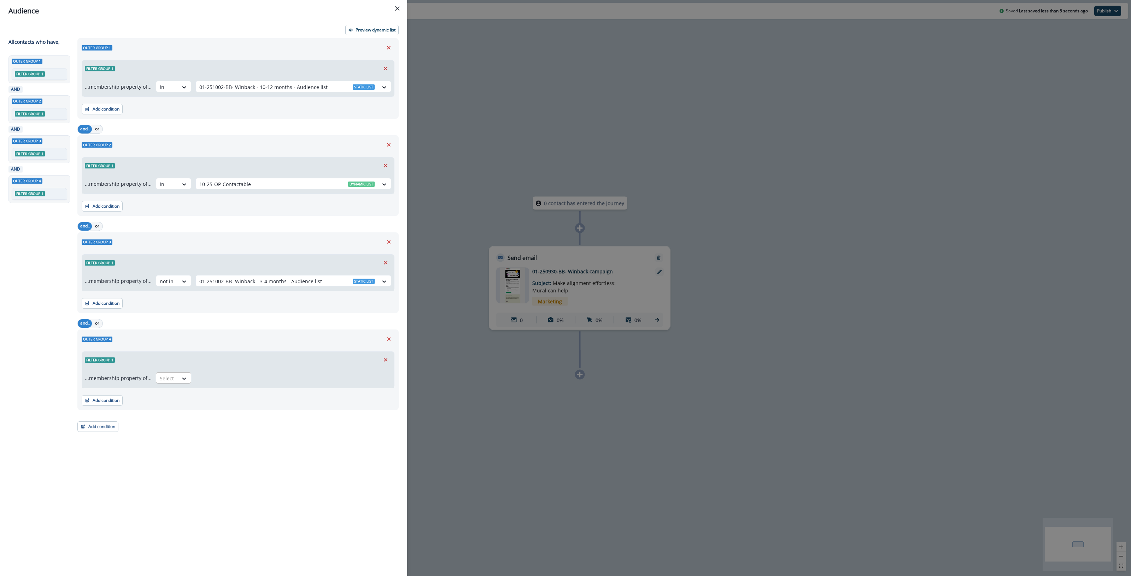
click at [169, 381] on div at bounding box center [167, 378] width 15 height 9
click at [162, 397] on div "not in" at bounding box center [171, 394] width 35 height 13
click at [253, 381] on div at bounding box center [286, 378] width 175 height 9
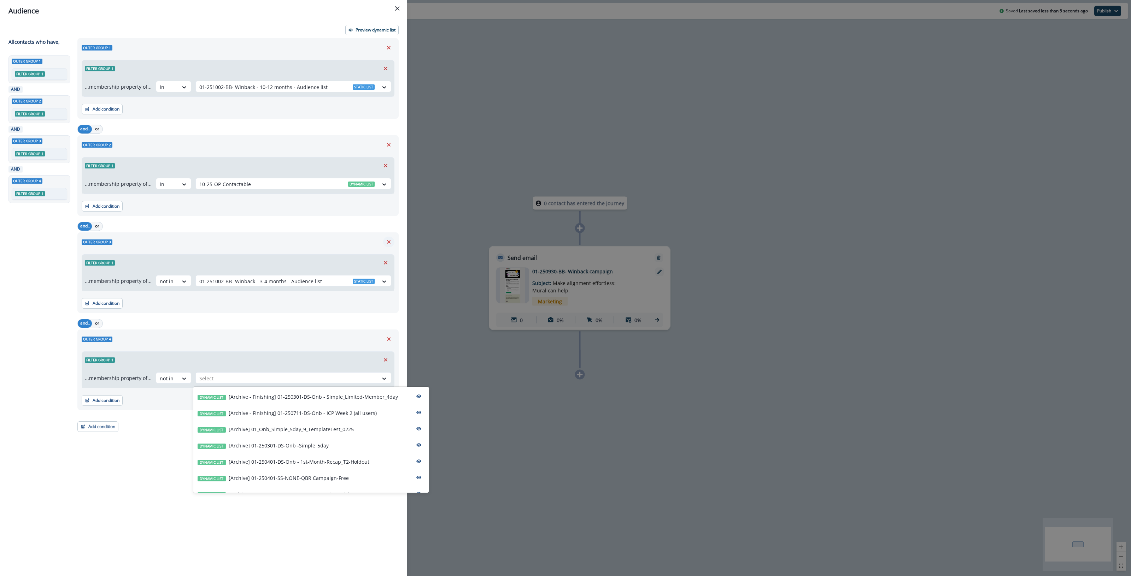
click at [387, 243] on icon "Remove" at bounding box center [389, 242] width 6 height 6
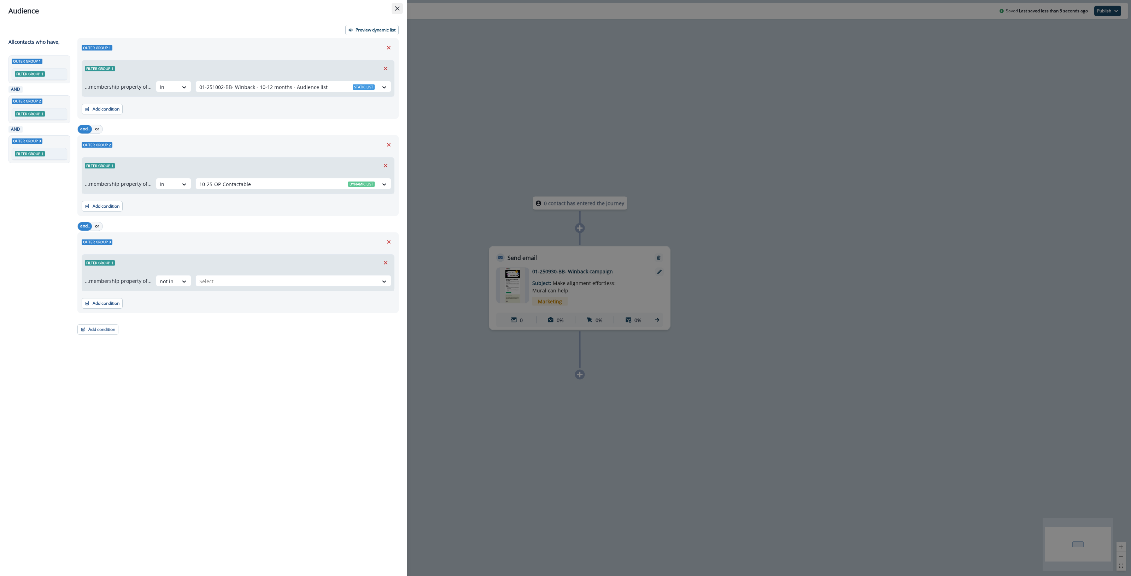
click at [398, 7] on icon "Close" at bounding box center [397, 8] width 4 height 4
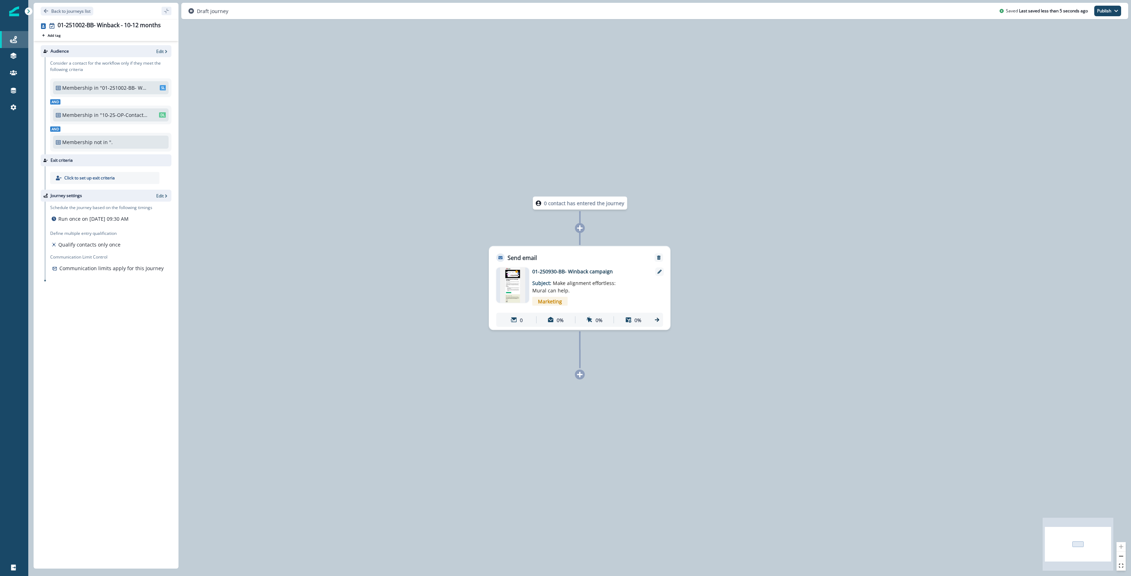
click at [5, 37] on div "Journeys" at bounding box center [14, 39] width 23 height 8
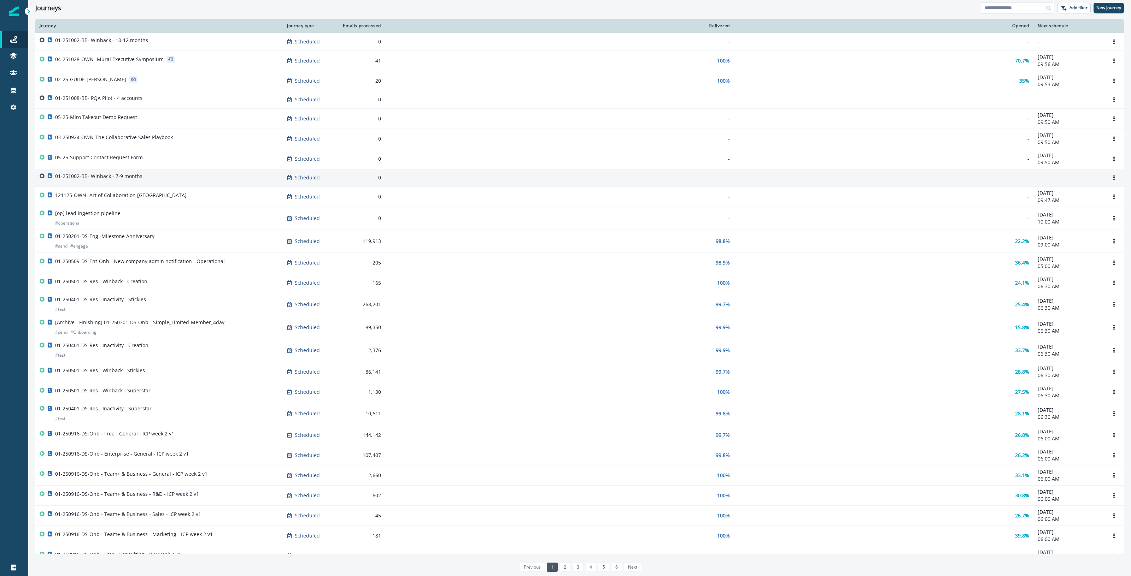
click at [143, 170] on td "01-251002-BB- Winback - 7-9 months" at bounding box center [158, 178] width 247 height 18
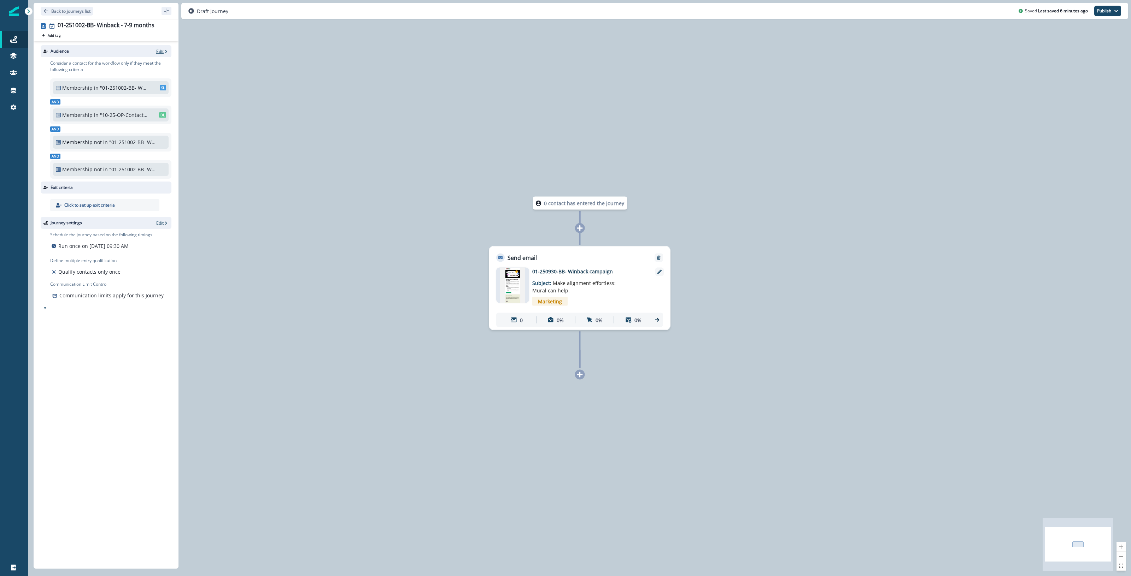
click at [161, 51] on p "Edit" at bounding box center [159, 51] width 7 height 6
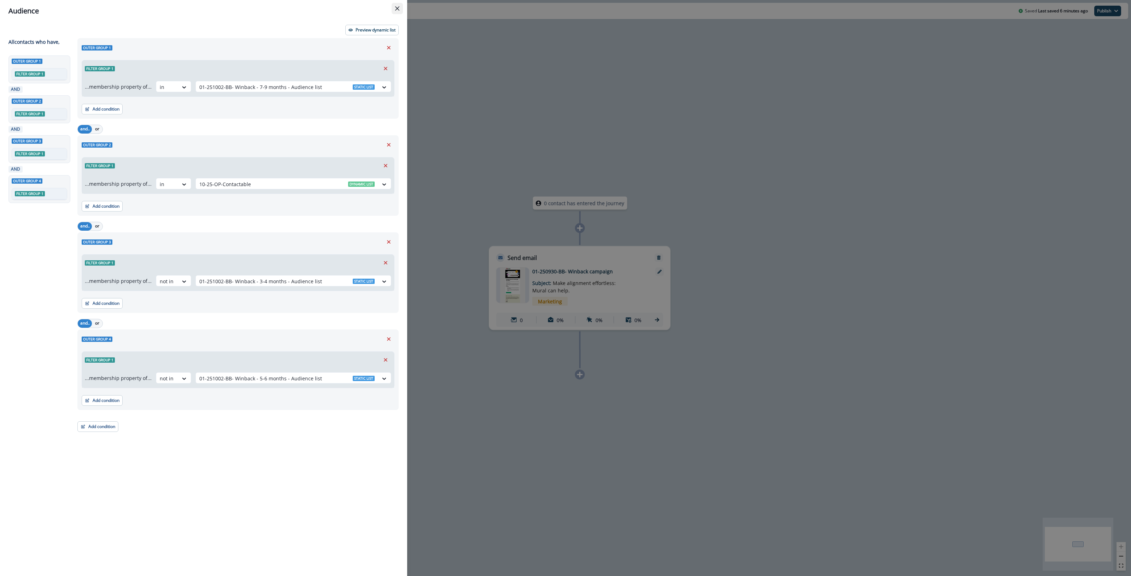
click at [398, 7] on icon "Close" at bounding box center [397, 8] width 4 height 4
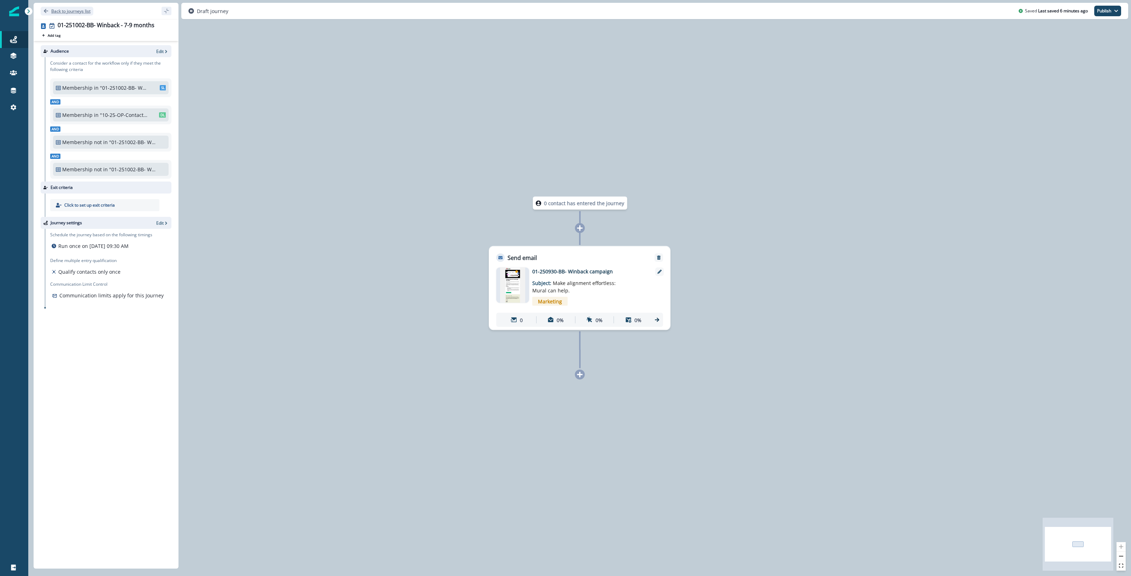
click at [81, 8] on p "Back to journeys list" at bounding box center [70, 11] width 39 height 6
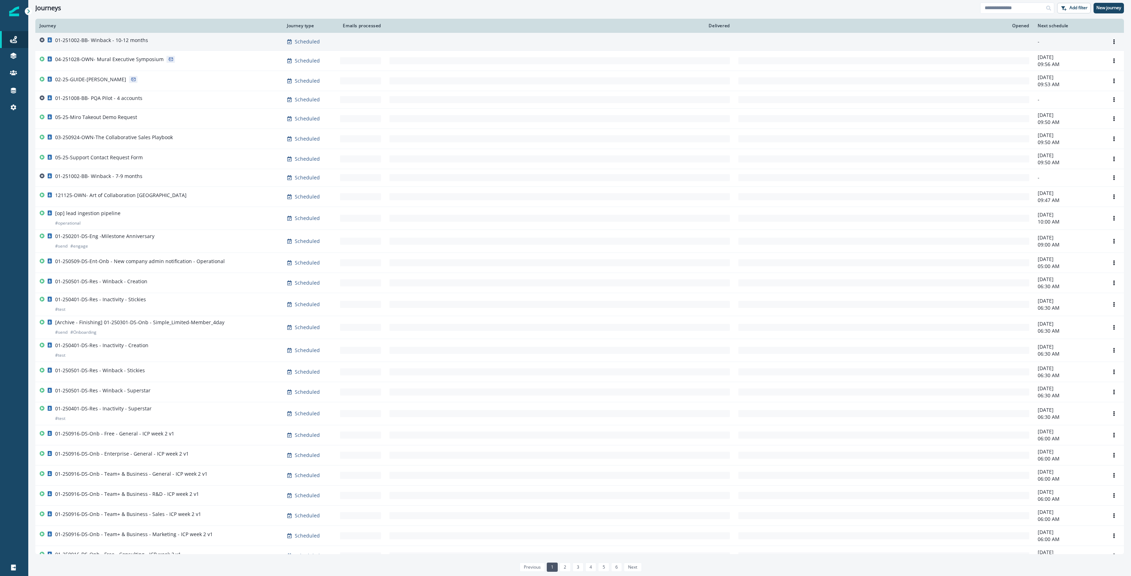
click at [181, 41] on div "01-251002-BB- Winback - 10-12 months" at bounding box center [159, 42] width 239 height 10
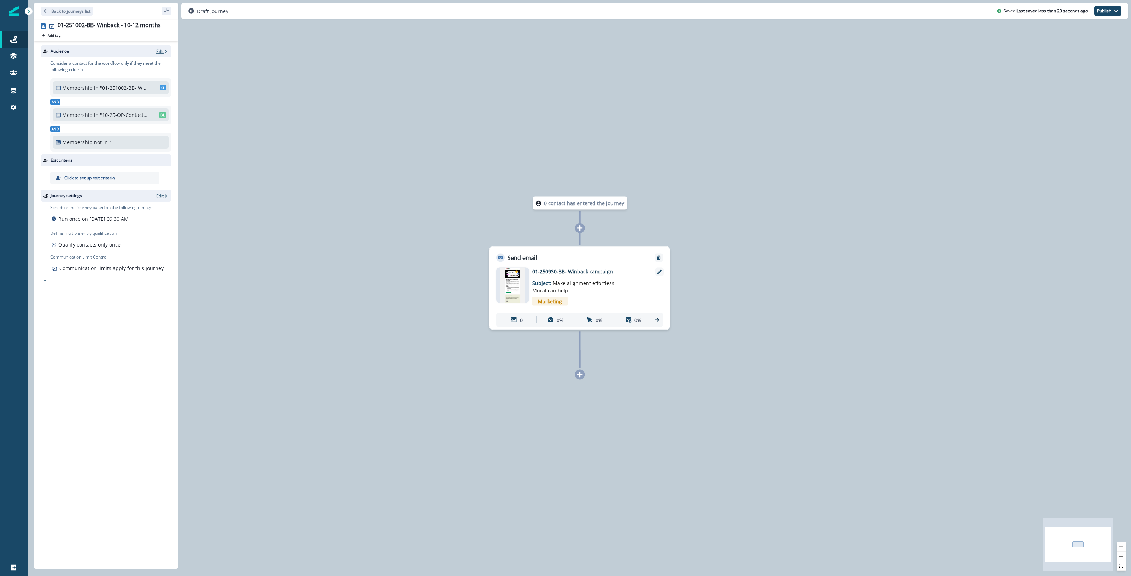
click at [163, 50] on p "Edit" at bounding box center [159, 51] width 7 height 6
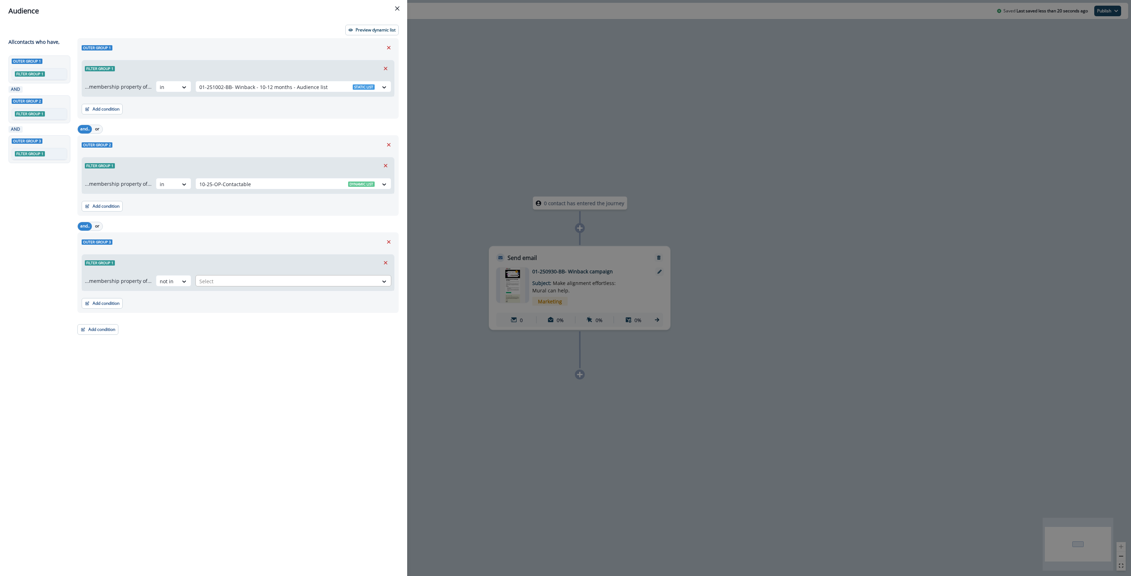
click at [216, 281] on div at bounding box center [286, 281] width 175 height 9
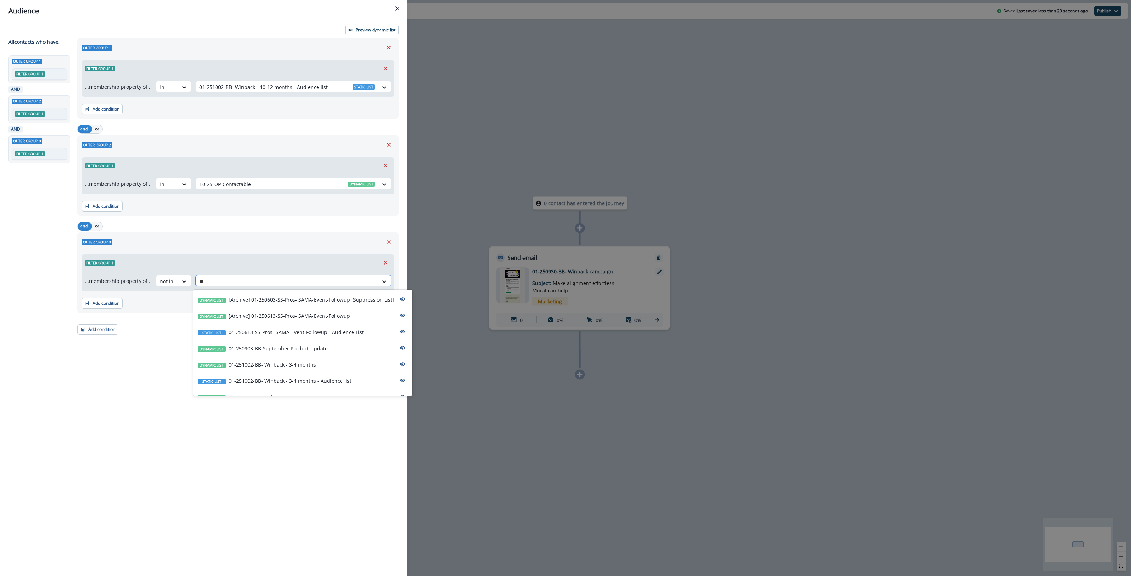
type input "***"
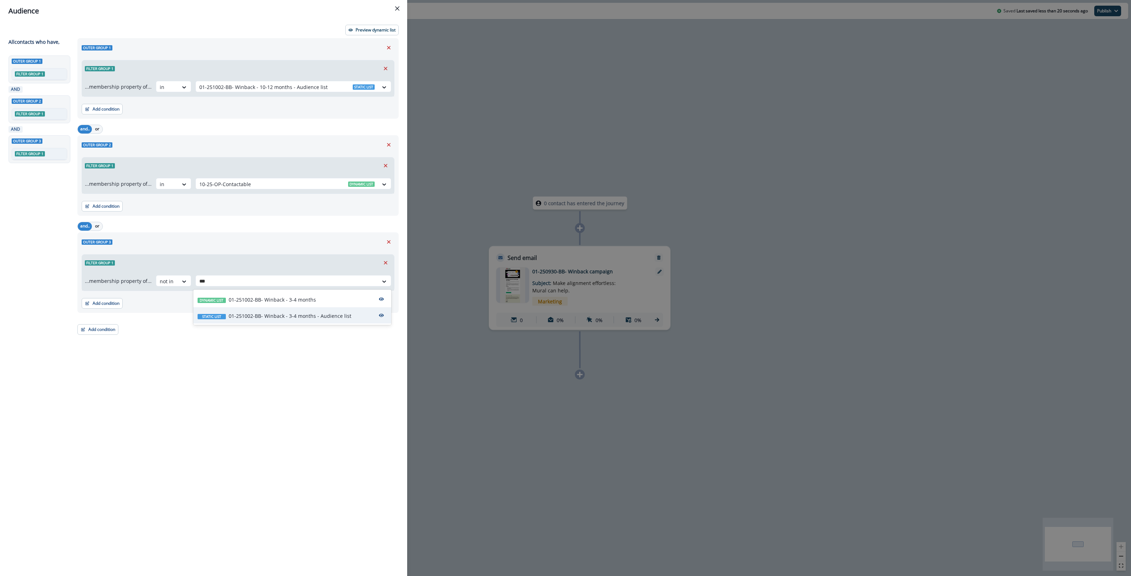
click at [298, 313] on p "01-251002-BB- Winback - 3-4 months - Audience list" at bounding box center [290, 315] width 123 height 7
click at [107, 329] on button "Add condition" at bounding box center [97, 329] width 41 height 11
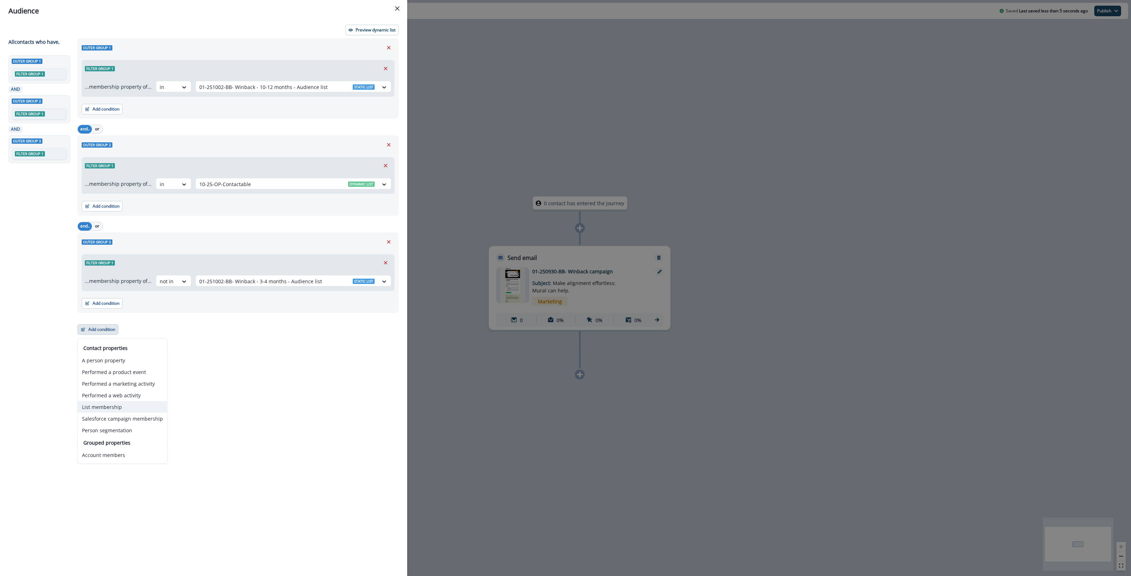
click at [120, 408] on button "List membership" at bounding box center [122, 407] width 89 height 12
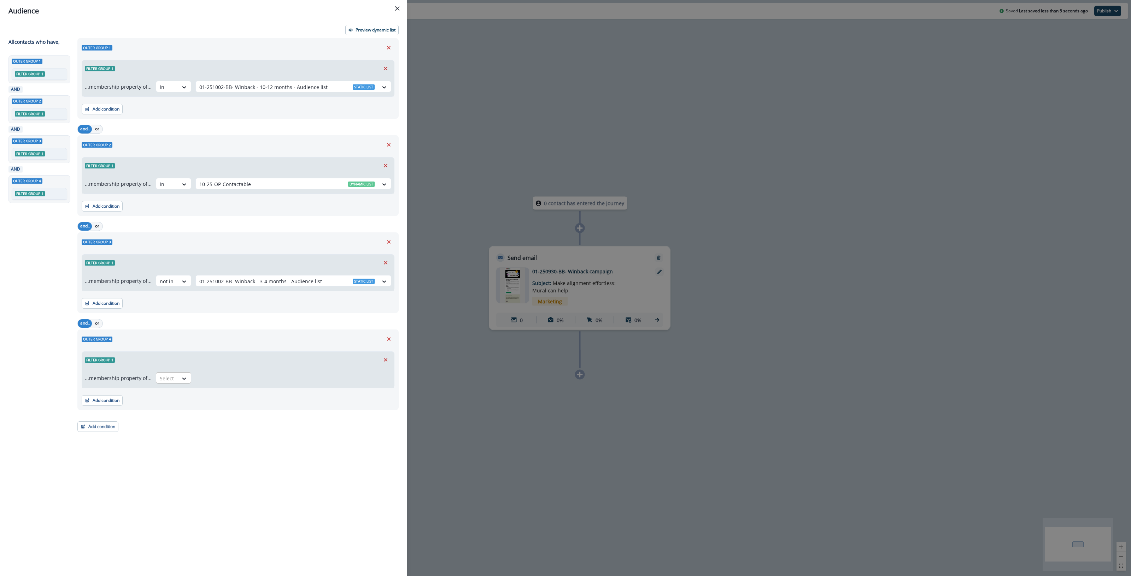
click at [174, 381] on div "Select" at bounding box center [167, 379] width 22 height 12
click at [176, 394] on div "not in" at bounding box center [171, 394] width 35 height 13
click at [239, 379] on div at bounding box center [286, 378] width 175 height 9
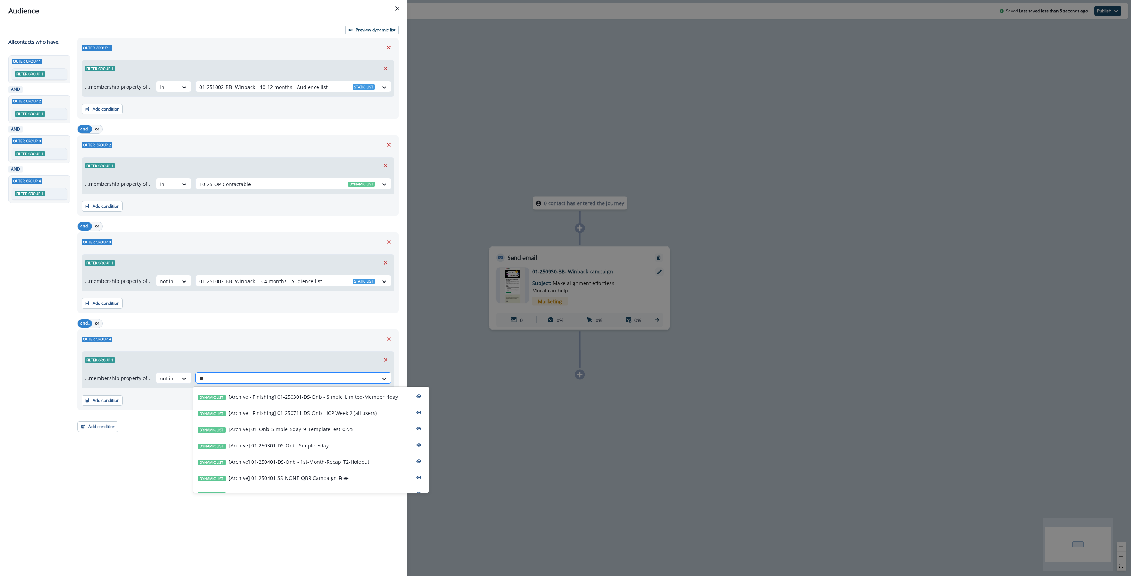
type input "***"
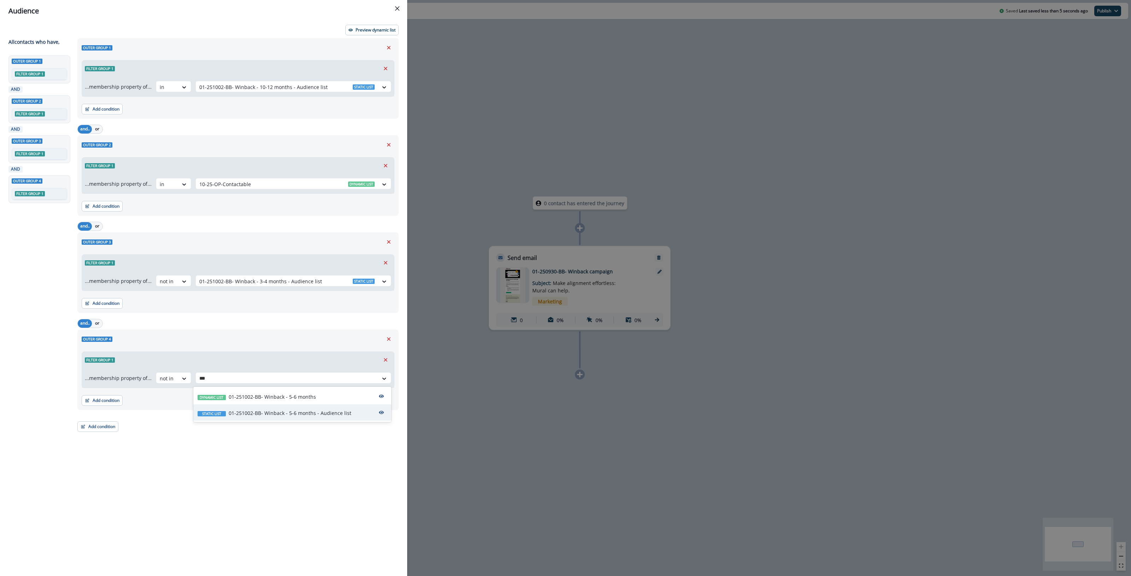
click at [268, 413] on p "01-251002-BB- Winback - 5-6 months - Audience list" at bounding box center [290, 413] width 123 height 7
click at [92, 428] on button "Add condition" at bounding box center [97, 427] width 41 height 11
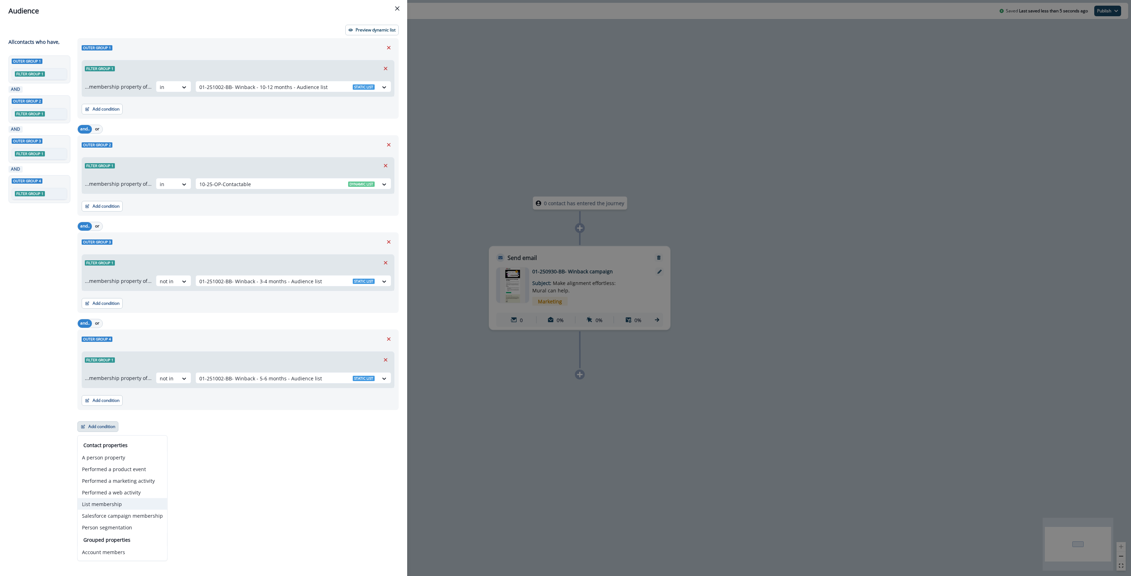
click at [119, 501] on button "List membership" at bounding box center [122, 505] width 89 height 12
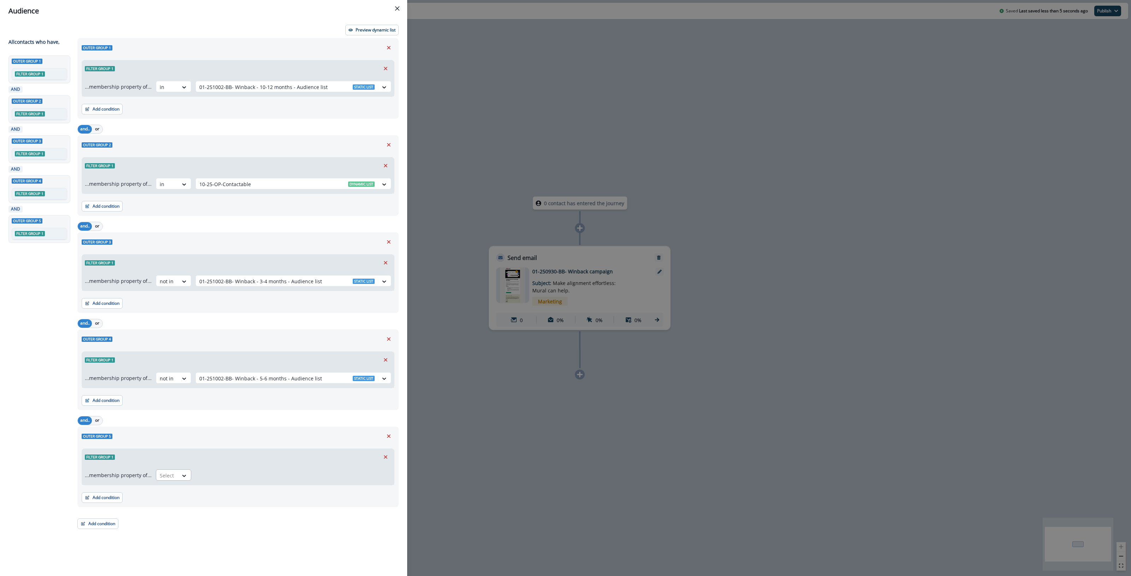
click at [166, 477] on div at bounding box center [167, 475] width 15 height 9
click at [171, 493] on div "not in" at bounding box center [171, 492] width 35 height 13
click at [221, 476] on div at bounding box center [286, 475] width 175 height 9
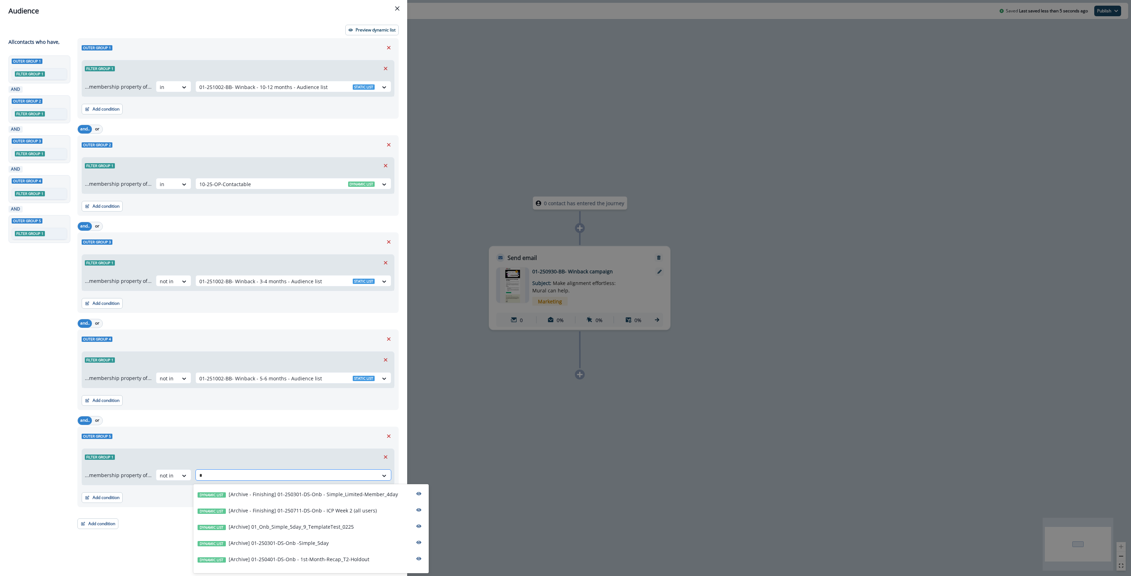
type input "**"
click at [318, 549] on p "01-251002-BB- Winback - 7-9 months - Audience list" at bounding box center [290, 548] width 123 height 7
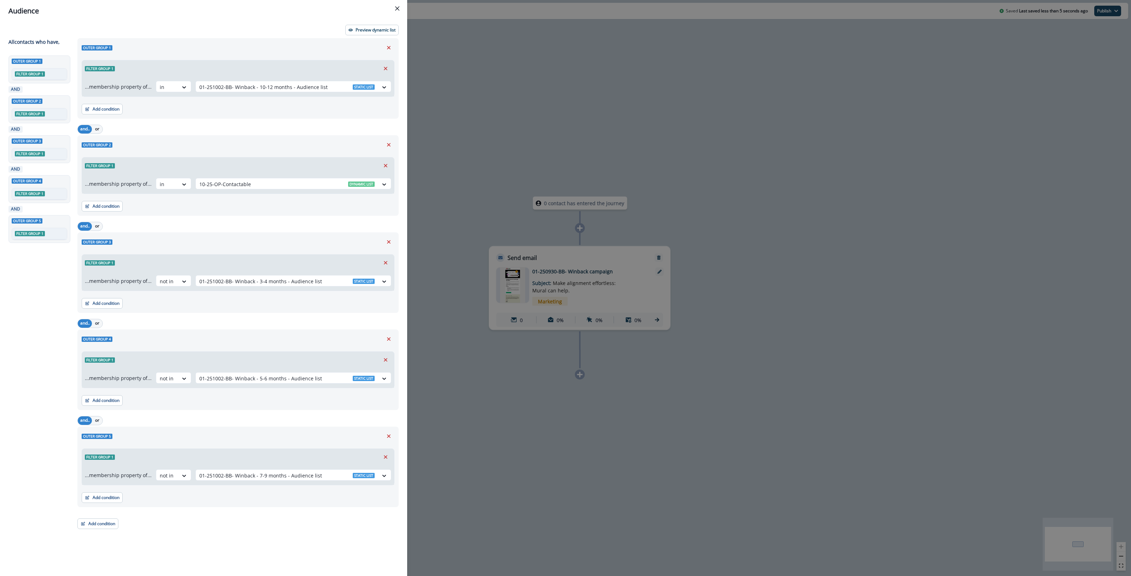
click at [217, 528] on div "Outer group 1 Filter group 1 ...membership property of... in 01-251002-BB- Winb…" at bounding box center [235, 294] width 325 height 512
click at [374, 28] on p "Preview dynamic list" at bounding box center [376, 30] width 40 height 5
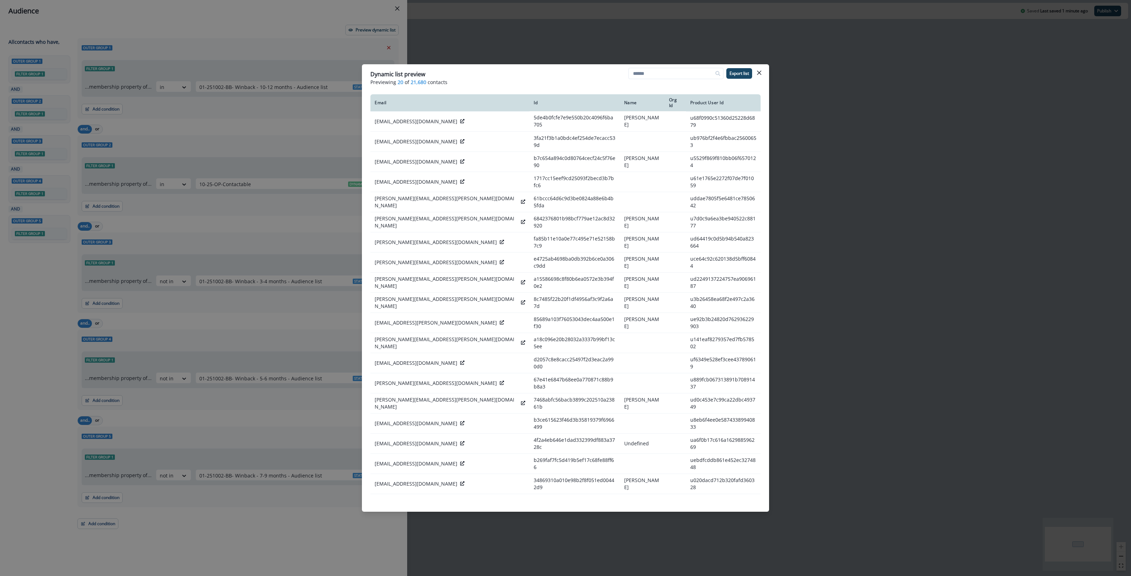
click at [760, 70] on button "Close" at bounding box center [758, 72] width 11 height 11
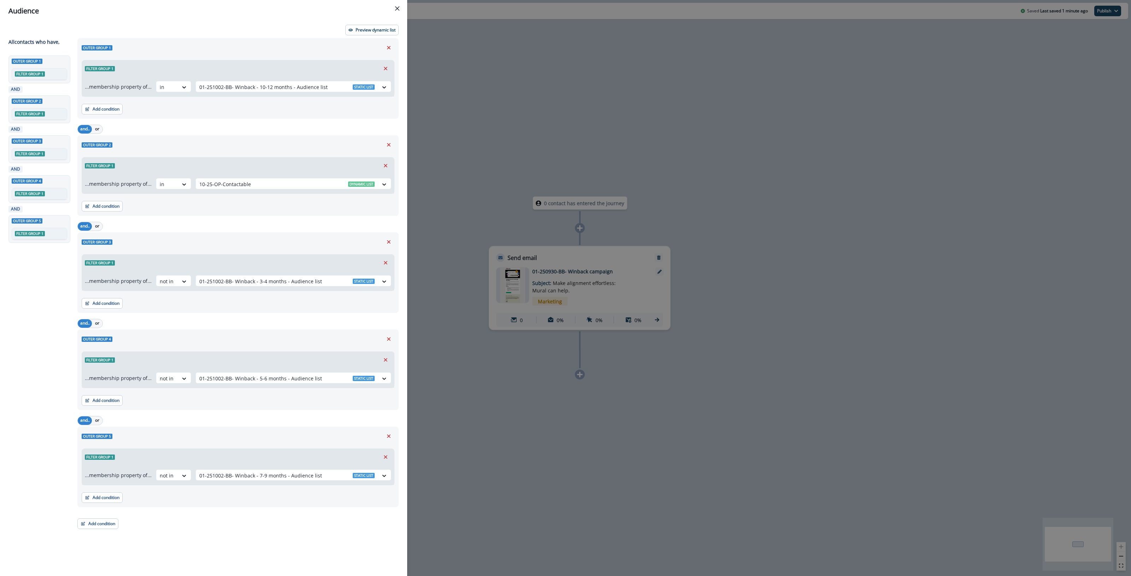
click at [690, 76] on div "Audience Preview dynamic list All contact s who have, Outer group 1 Filter grou…" at bounding box center [565, 288] width 1131 height 576
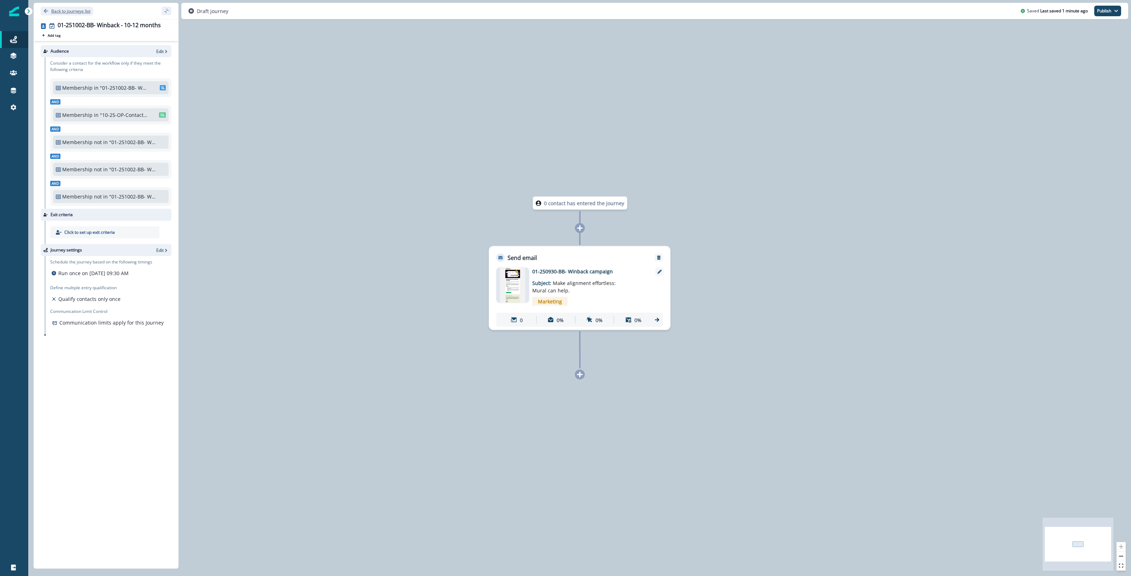
click at [68, 10] on p "Back to journeys list" at bounding box center [70, 11] width 39 height 6
